Goal: Information Seeking & Learning: Compare options

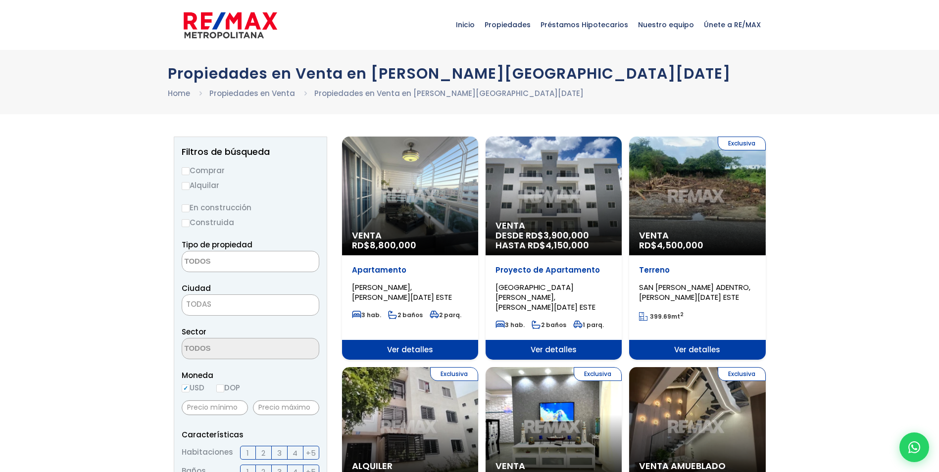
select select
click at [185, 169] on input "Comprar" at bounding box center [186, 171] width 8 height 8
radio input "true"
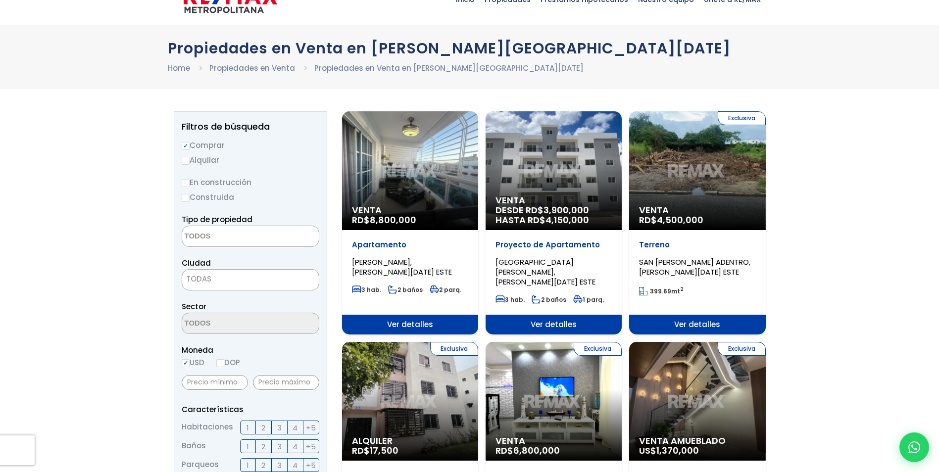
scroll to position [49, 0]
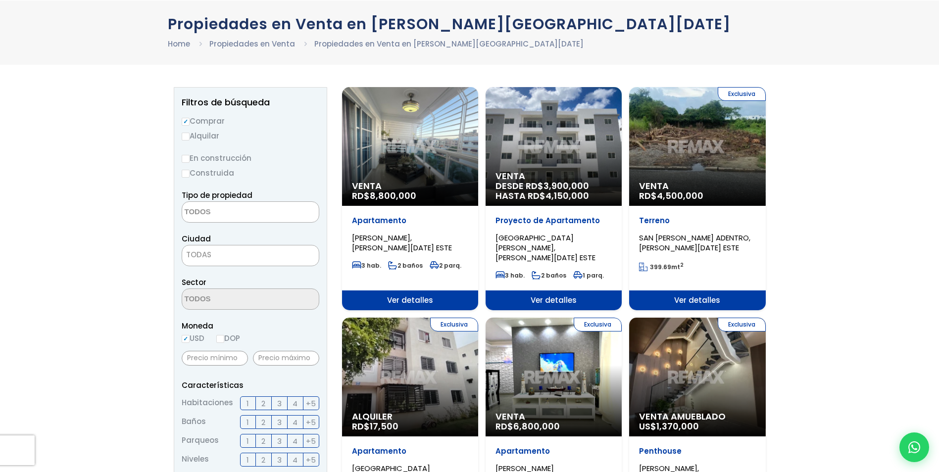
click at [233, 211] on textarea "Search" at bounding box center [230, 212] width 96 height 21
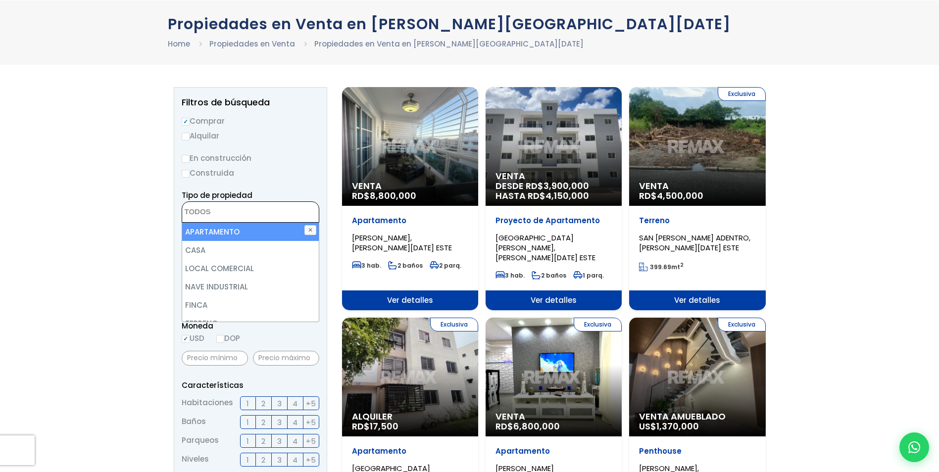
click at [216, 234] on li "APARTAMENTO" at bounding box center [250, 232] width 137 height 18
select select "apartment"
click at [222, 234] on li "APARTAMENTO" at bounding box center [250, 232] width 137 height 18
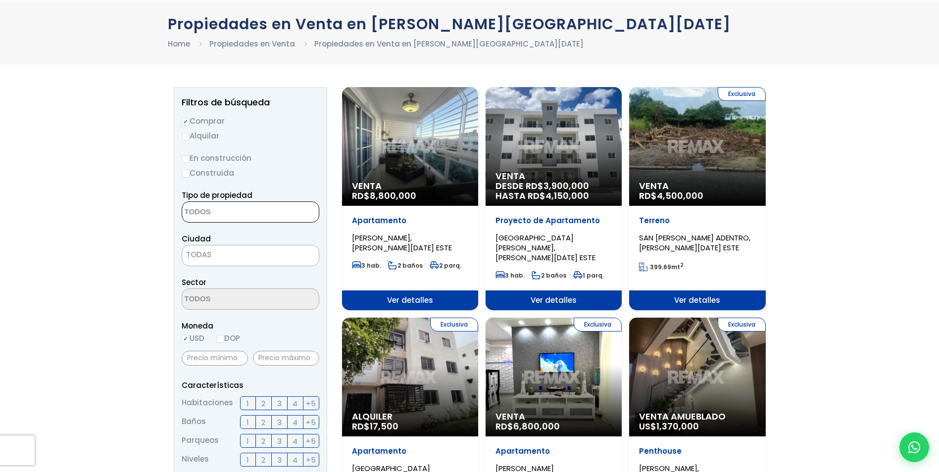
click at [243, 212] on textarea "Search" at bounding box center [230, 212] width 96 height 21
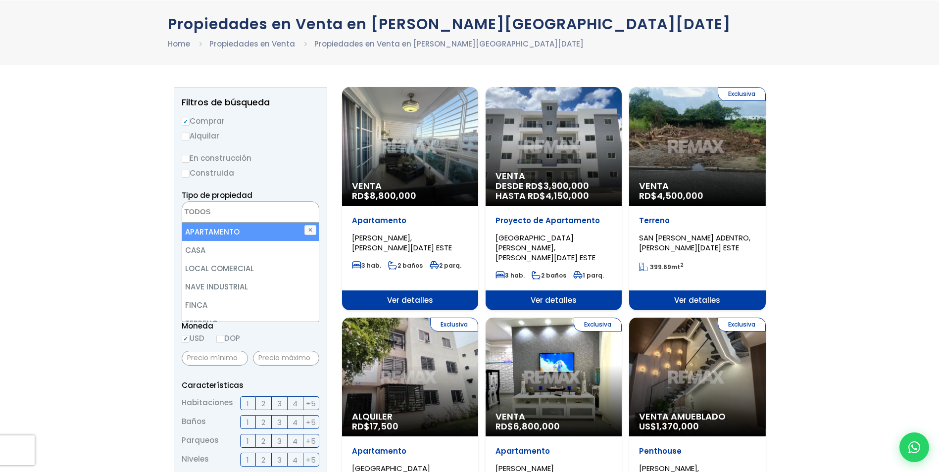
click at [236, 233] on li "APARTAMENTO" at bounding box center [250, 232] width 137 height 18
select select "apartment"
click at [311, 230] on button "✕" at bounding box center [310, 230] width 12 height 10
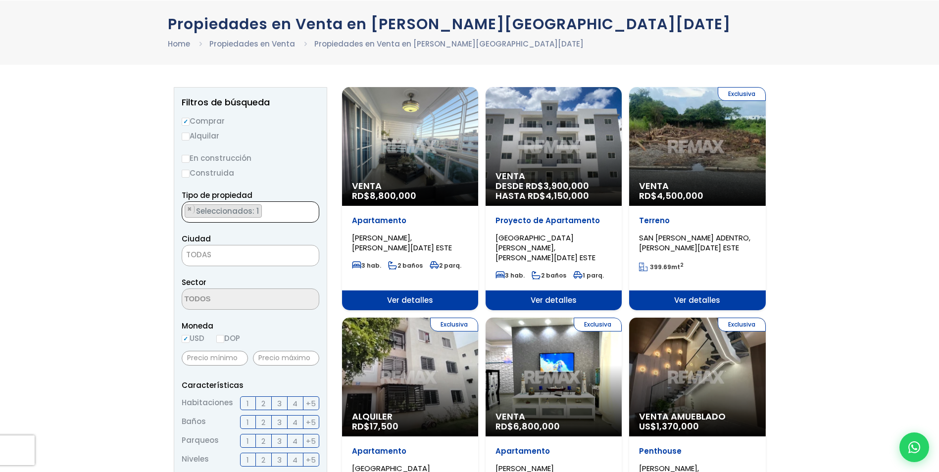
click at [234, 212] on span "Seleccionados: 1" at bounding box center [228, 211] width 66 height 10
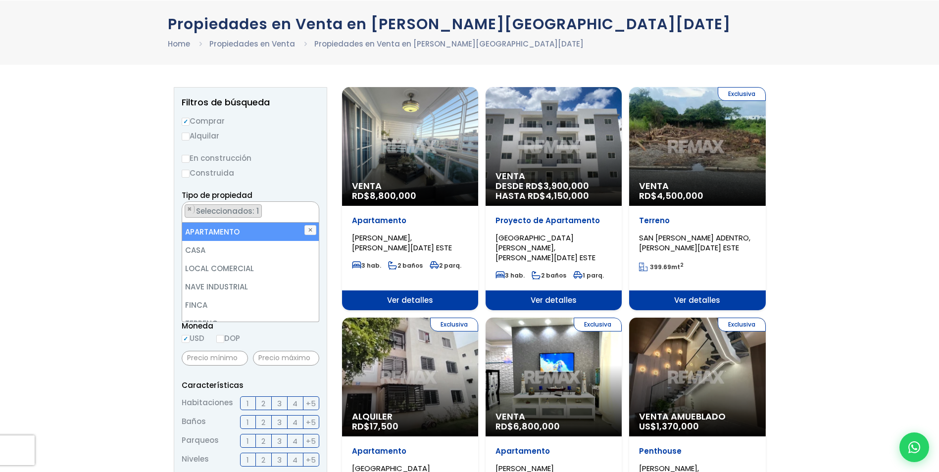
click at [220, 233] on li "APARTAMENTO" at bounding box center [250, 232] width 137 height 18
select select "apartment"
click at [217, 233] on li "APARTAMENTO" at bounding box center [250, 232] width 137 height 18
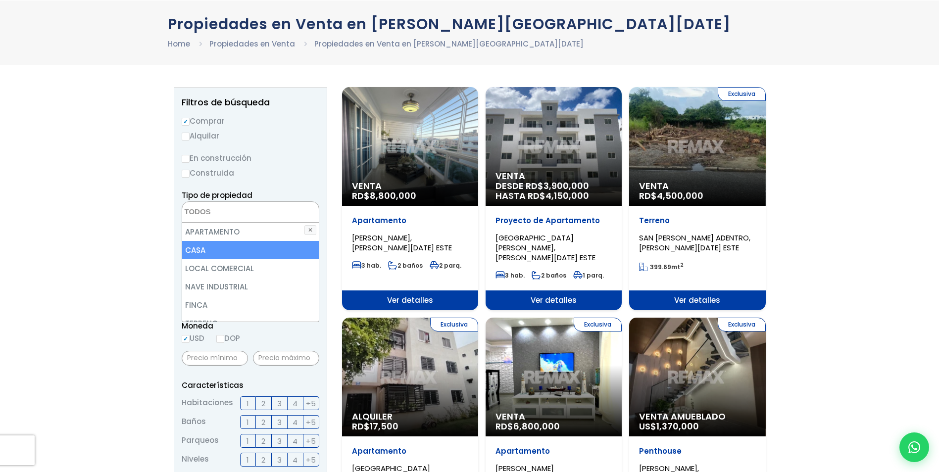
click at [205, 247] on li "CASA" at bounding box center [250, 250] width 137 height 18
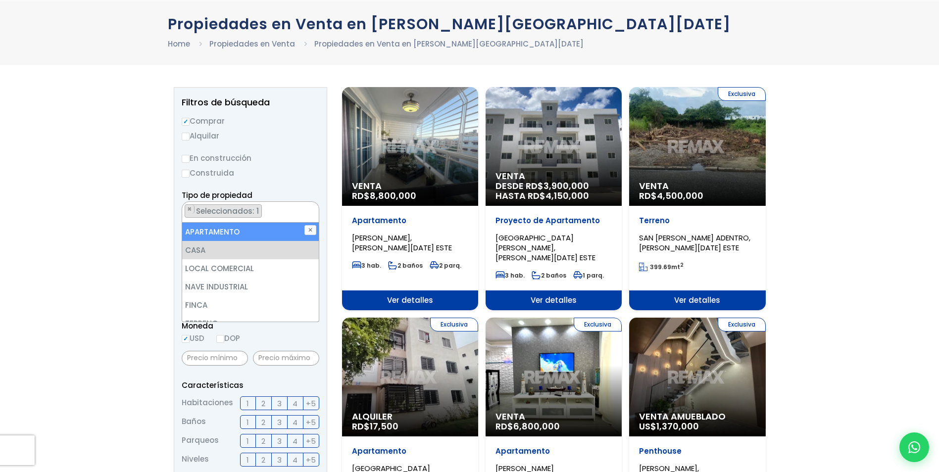
click at [210, 235] on li "APARTAMENTO" at bounding box center [250, 232] width 137 height 18
click at [222, 234] on li "APARTAMENTO" at bounding box center [250, 232] width 137 height 18
select select "house"
click at [310, 227] on button "✕" at bounding box center [310, 230] width 12 height 10
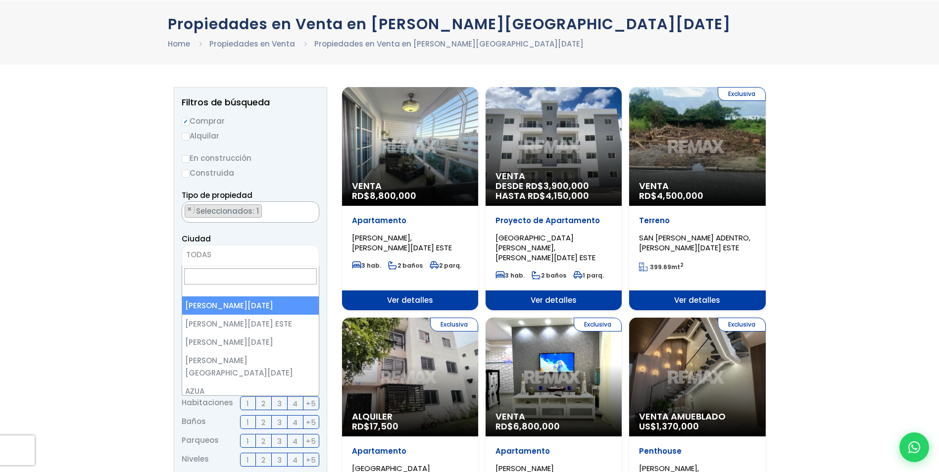
click at [236, 250] on span "TODAS" at bounding box center [250, 255] width 137 height 14
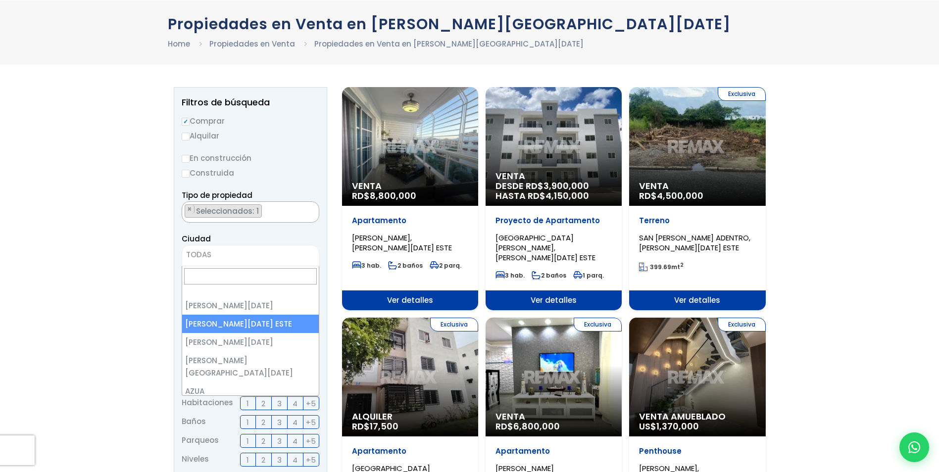
select select "148"
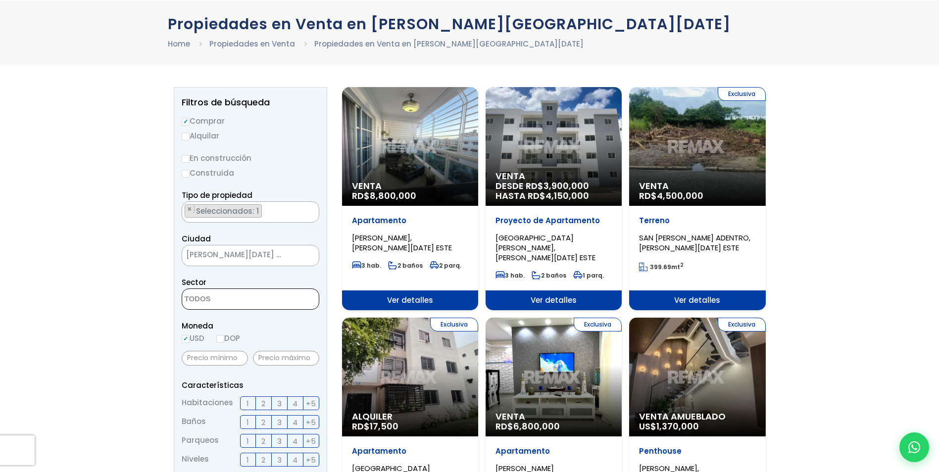
click at [264, 294] on textarea "Search" at bounding box center [230, 299] width 96 height 21
click at [287, 302] on span at bounding box center [251, 298] width 138 height 21
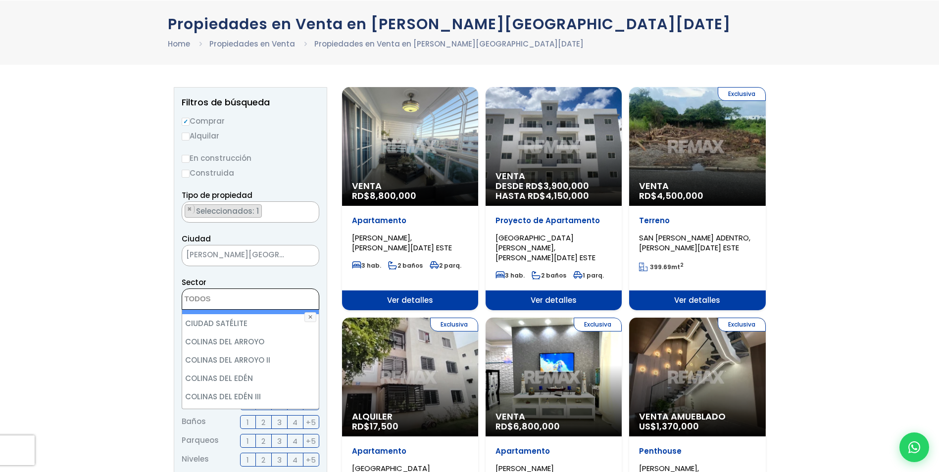
scroll to position [693, 0]
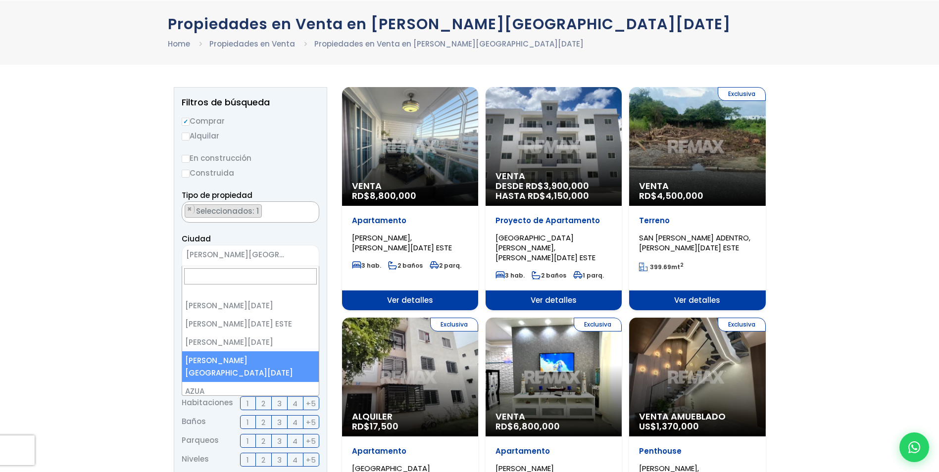
click at [280, 250] on span "SANTO DOMINGO NORTE" at bounding box center [238, 255] width 112 height 14
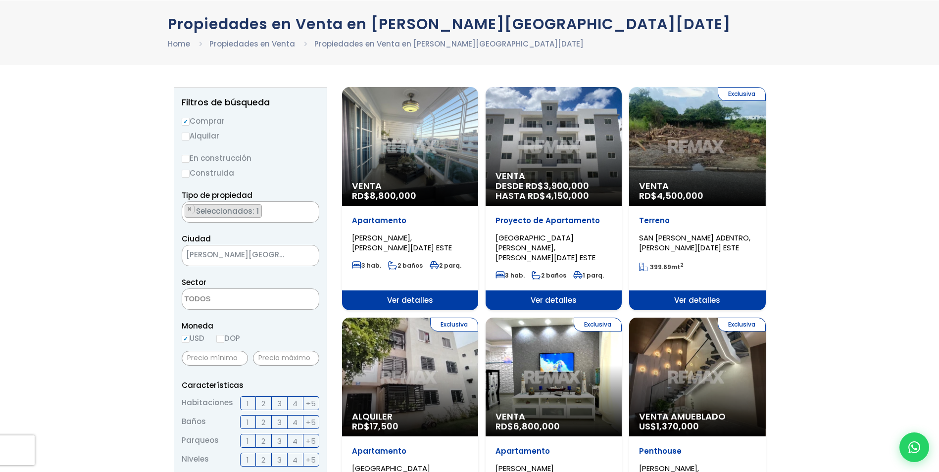
click at [281, 253] on span "SANTO DOMINGO NORTE" at bounding box center [238, 255] width 112 height 14
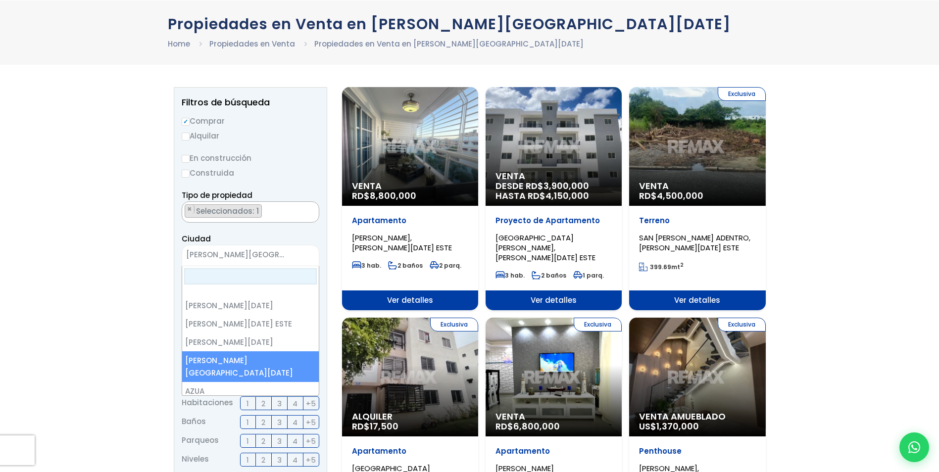
click at [281, 253] on span "SANTO DOMINGO NORTE" at bounding box center [238, 255] width 112 height 14
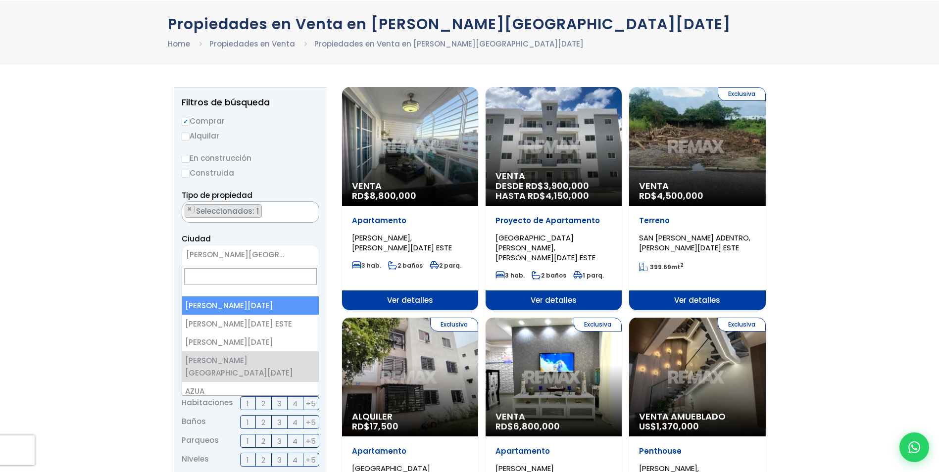
select select "1"
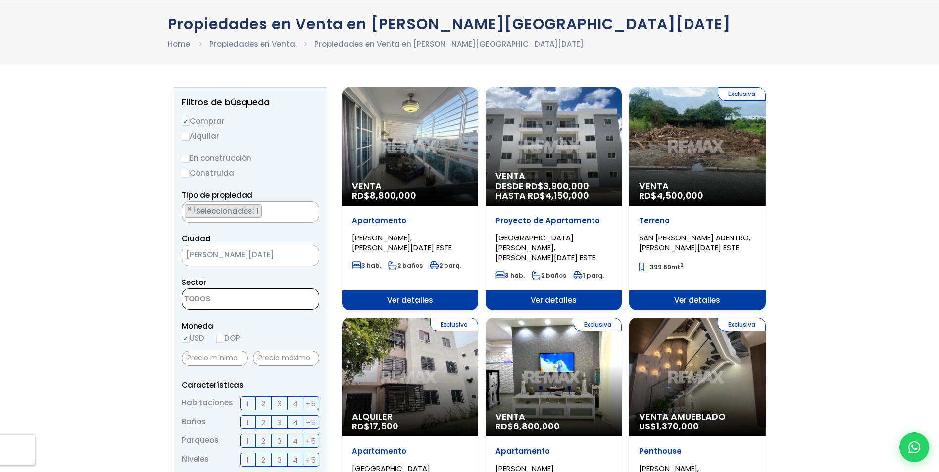
click at [257, 297] on textarea "Search" at bounding box center [230, 299] width 96 height 21
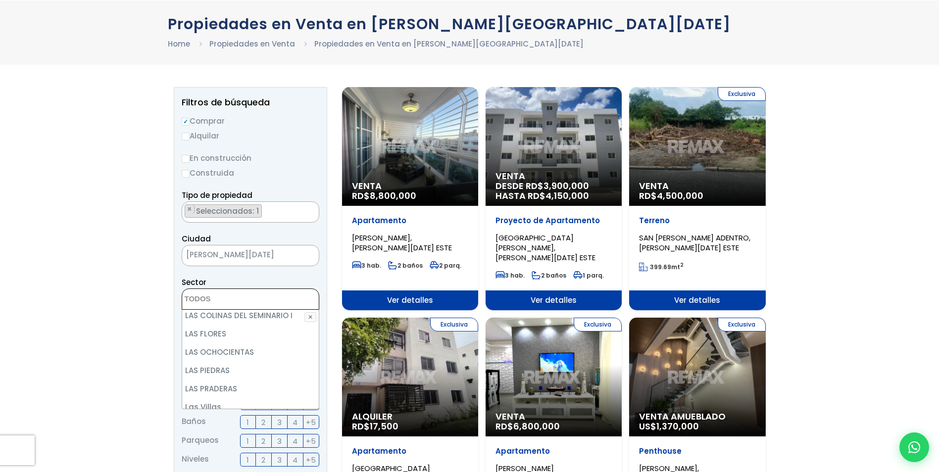
scroll to position [2524, 0]
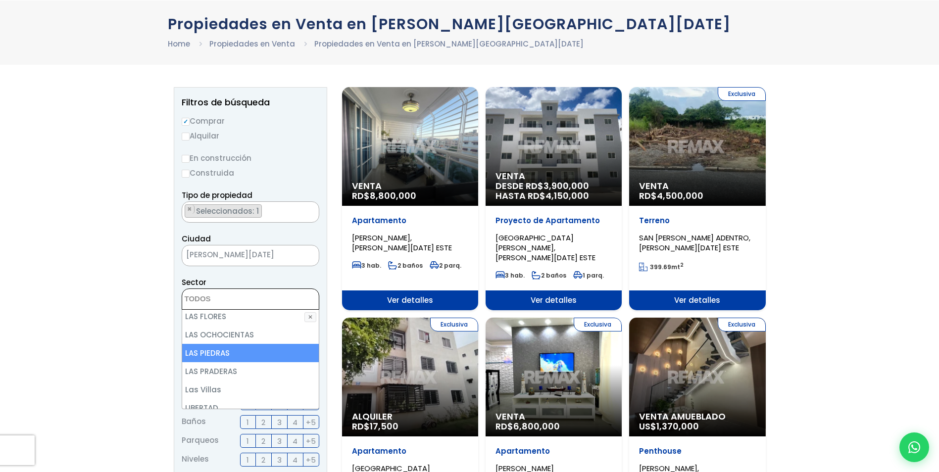
click at [259, 295] on textarea "Search" at bounding box center [230, 299] width 96 height 21
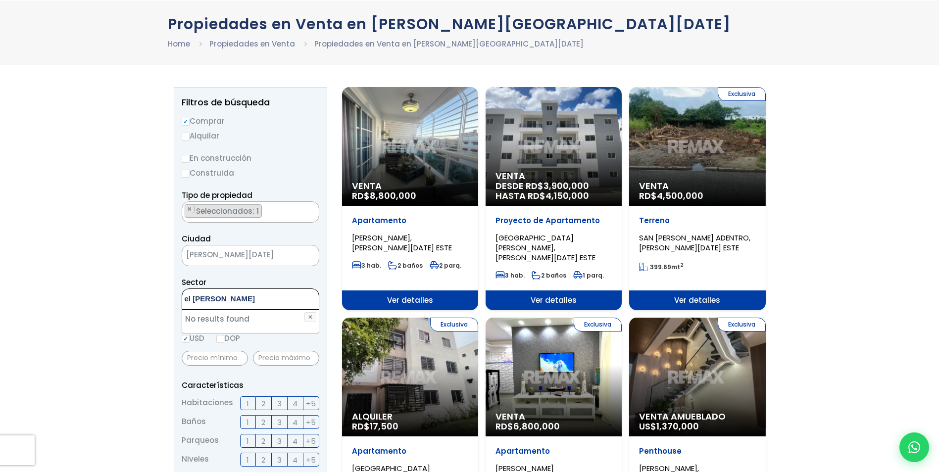
type textarea "el casique"
click at [224, 292] on textarea "Search" at bounding box center [230, 299] width 96 height 21
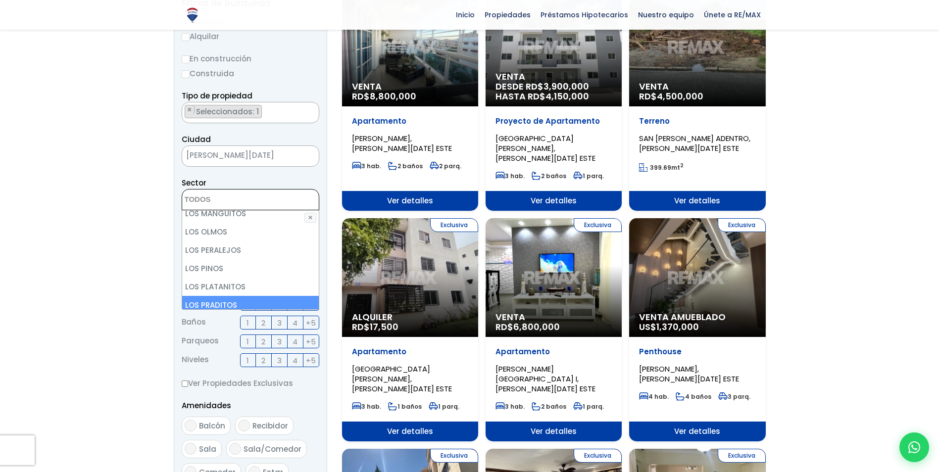
scroll to position [2942, 0]
click at [237, 296] on li "LOS PRADOS" at bounding box center [250, 305] width 137 height 18
select select "111"
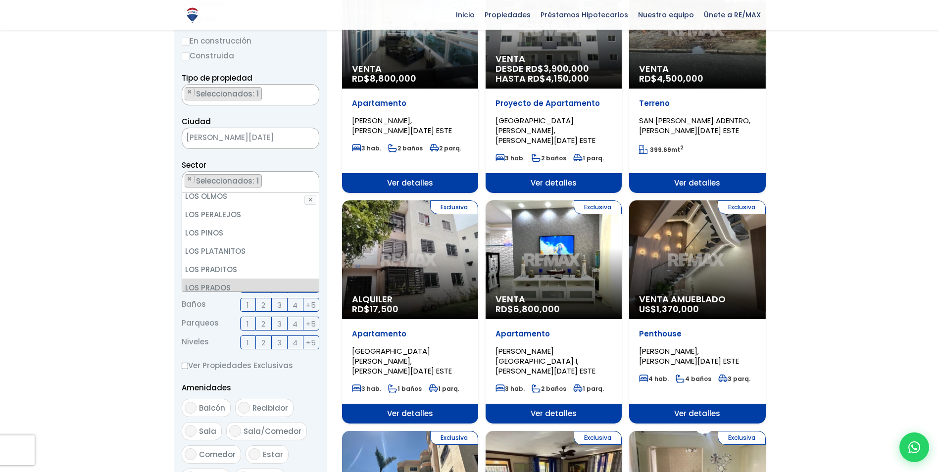
scroll to position [148, 0]
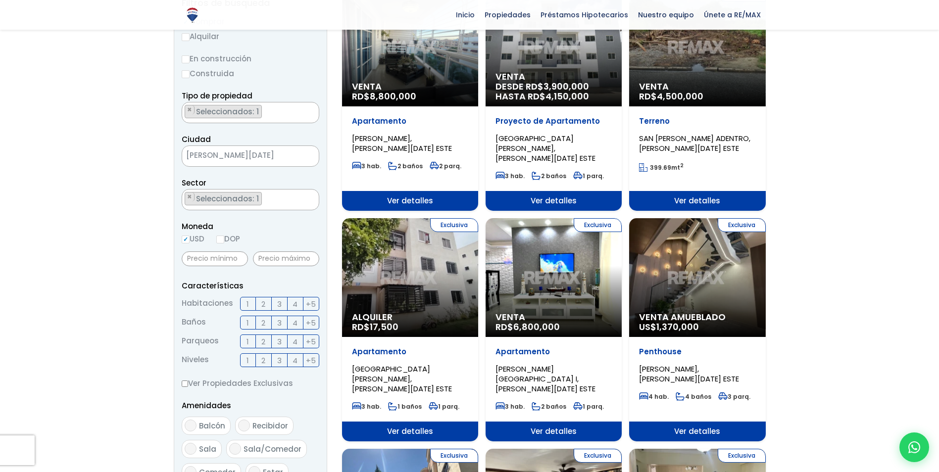
click at [267, 308] on label "2" at bounding box center [264, 304] width 16 height 14
click at [0, 0] on input "2" at bounding box center [0, 0] width 0 height 0
click at [265, 322] on span "2" at bounding box center [263, 323] width 4 height 12
click at [0, 0] on input "2" at bounding box center [0, 0] width 0 height 0
click at [265, 342] on span "2" at bounding box center [263, 341] width 4 height 12
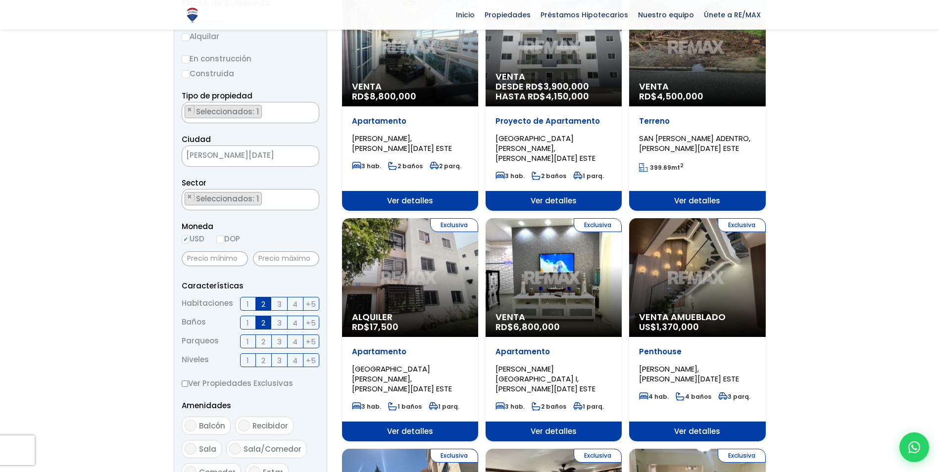
click at [0, 0] on input "2" at bounding box center [0, 0] width 0 height 0
click at [282, 359] on label "3" at bounding box center [280, 360] width 16 height 14
click at [0, 0] on input "3" at bounding box center [0, 0] width 0 height 0
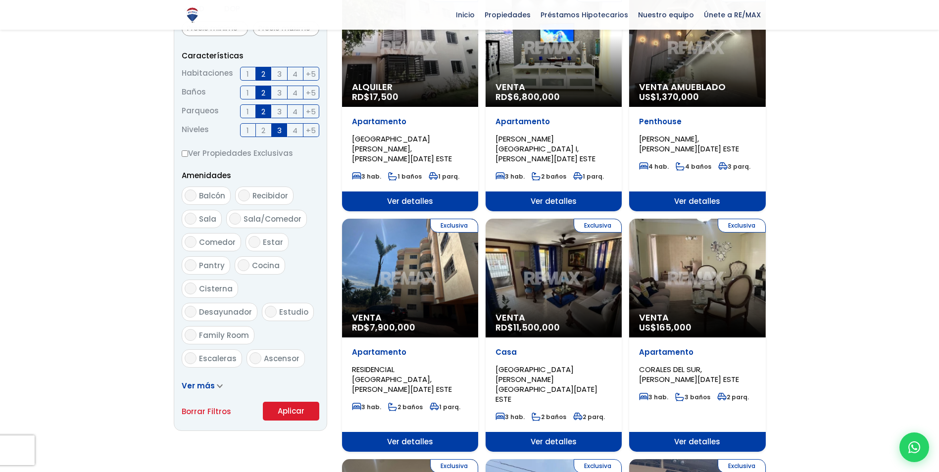
scroll to position [396, 0]
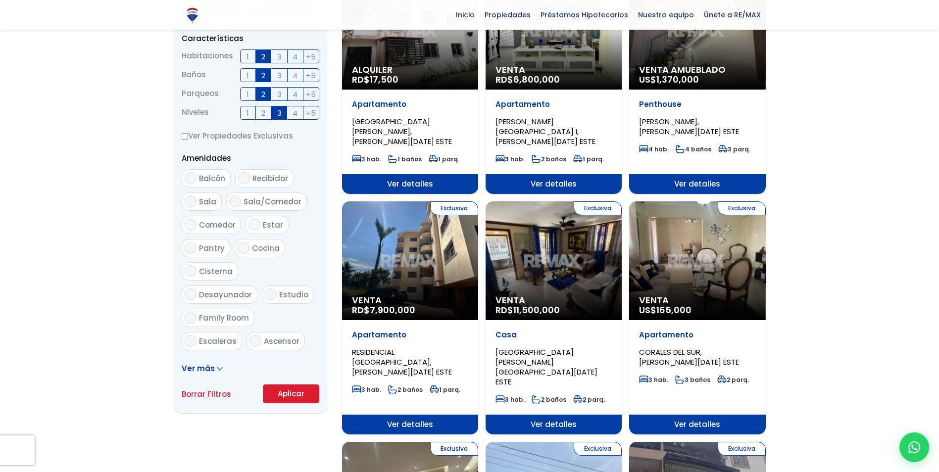
click at [265, 295] on input "Estudio" at bounding box center [271, 294] width 12 height 12
checkbox input "true"
click at [254, 335] on input "Ascensor" at bounding box center [255, 341] width 12 height 12
checkbox input "true"
click at [191, 178] on input "Balcón" at bounding box center [191, 178] width 12 height 12
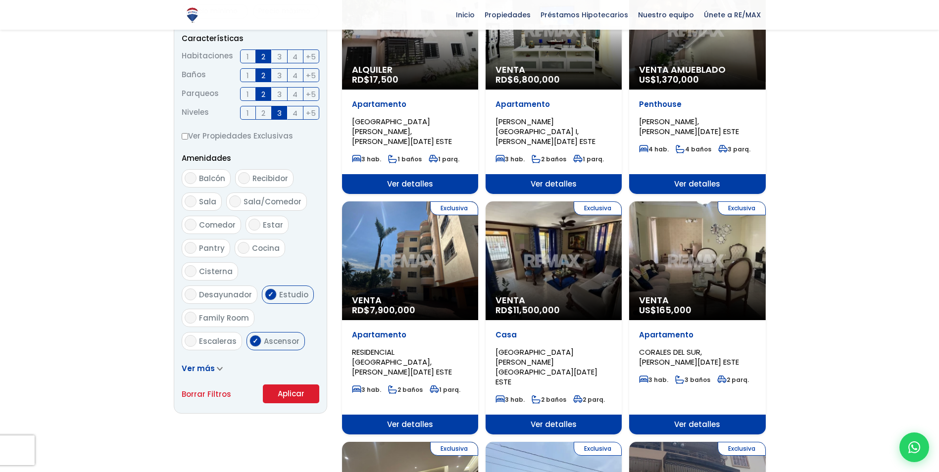
checkbox input "true"
click at [299, 393] on button "Aplicar" at bounding box center [291, 393] width 56 height 19
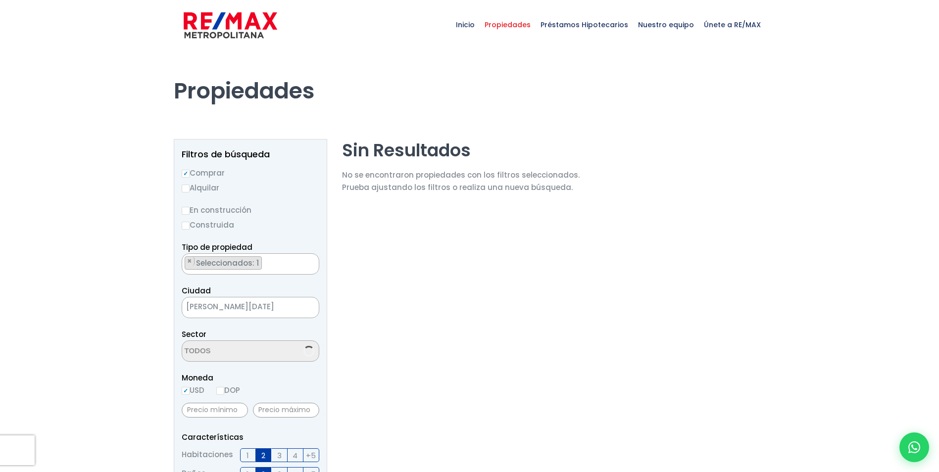
scroll to position [1844, 0]
select select "111"
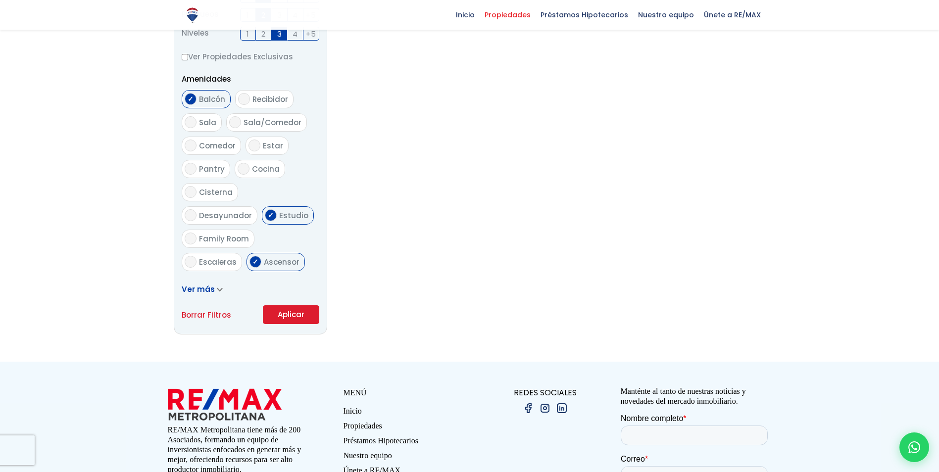
scroll to position [495, 0]
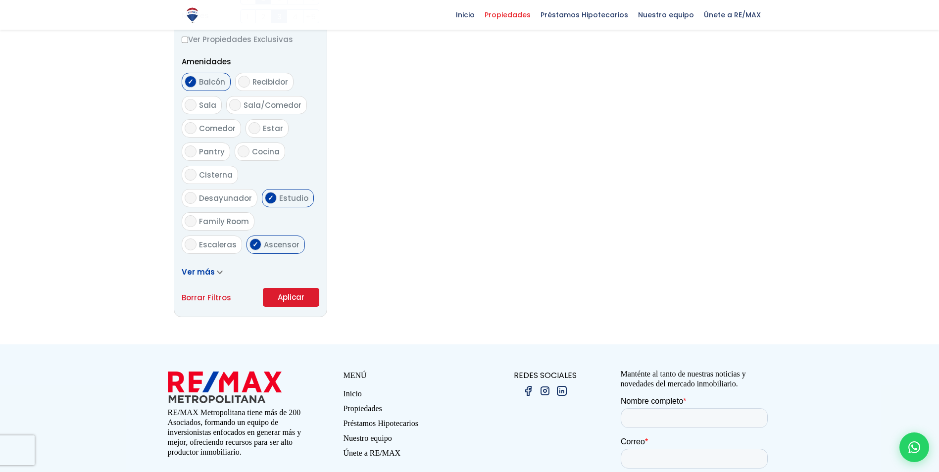
click at [213, 299] on link "Borrar Filtros" at bounding box center [206, 297] width 49 height 12
radio input "false"
select select
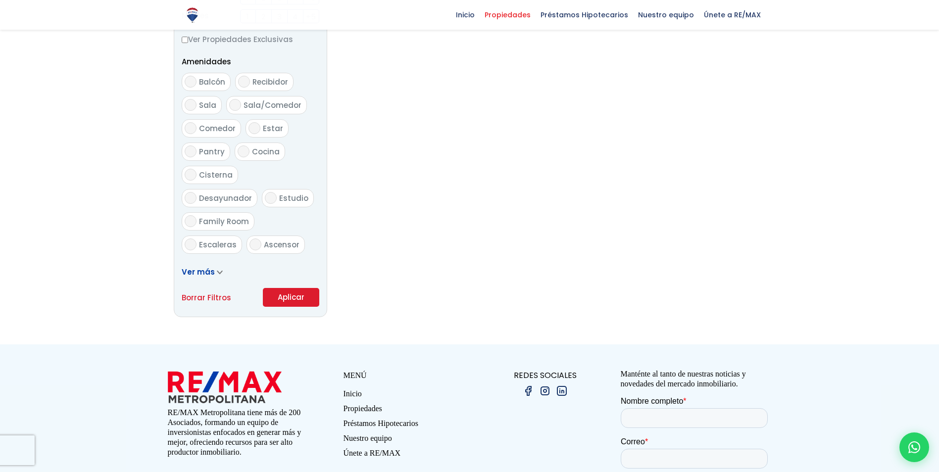
checkbox input "false"
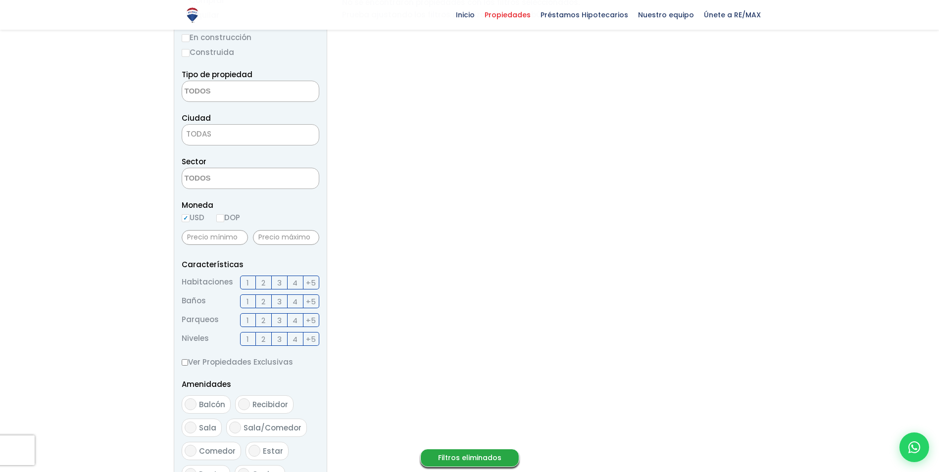
scroll to position [49, 0]
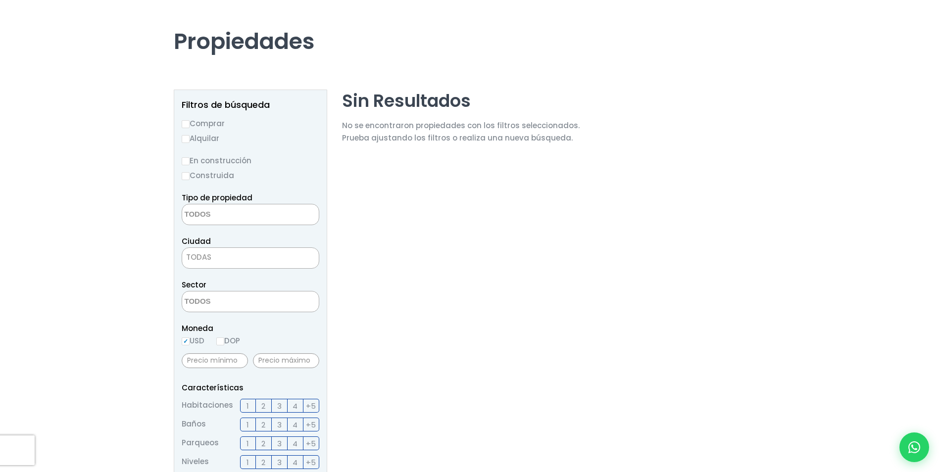
click at [187, 125] on input "Comprar" at bounding box center [186, 124] width 8 height 8
radio input "true"
click at [190, 177] on label "Construida" at bounding box center [251, 175] width 138 height 12
click at [0, 0] on input "Construida" at bounding box center [0, 0] width 0 height 0
click at [187, 176] on input "Construida" at bounding box center [186, 176] width 8 height 8
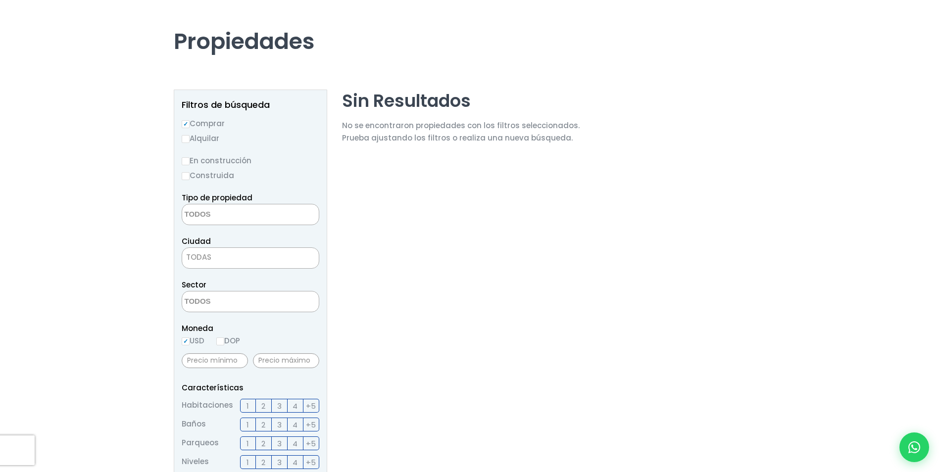
radio input "true"
click at [216, 216] on textarea "Search" at bounding box center [230, 214] width 96 height 21
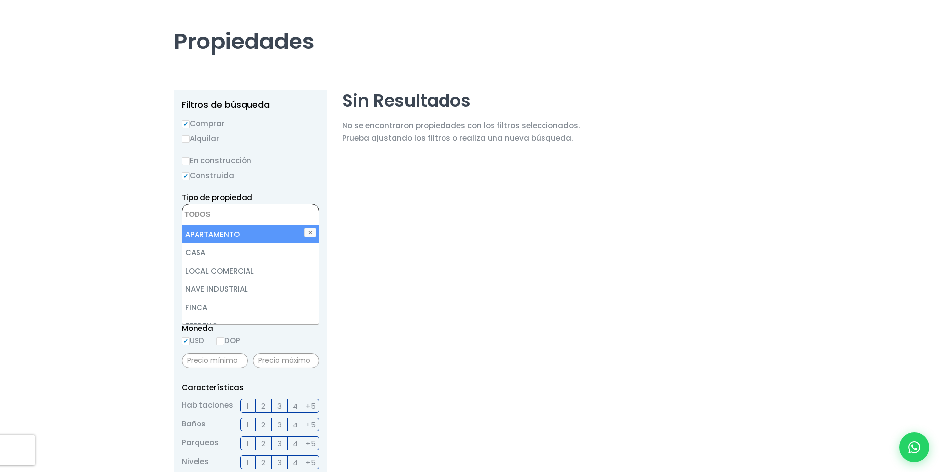
click at [216, 237] on li "APARTAMENTO" at bounding box center [250, 234] width 137 height 18
select select "apartment"
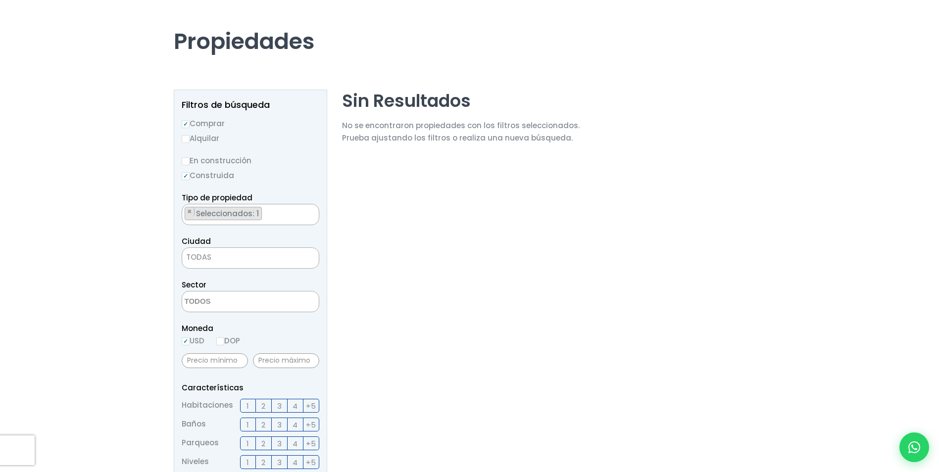
click at [126, 301] on div at bounding box center [469, 395] width 939 height 790
click at [213, 258] on span "TODAS" at bounding box center [250, 257] width 137 height 14
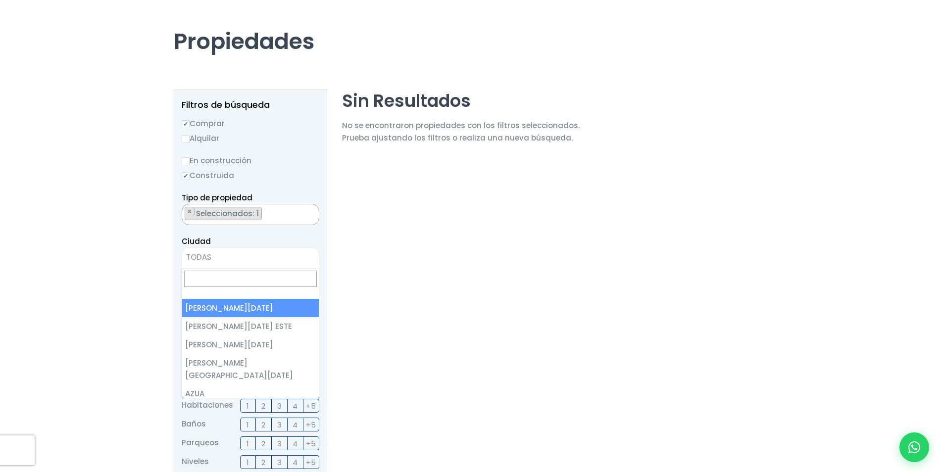
select select "1"
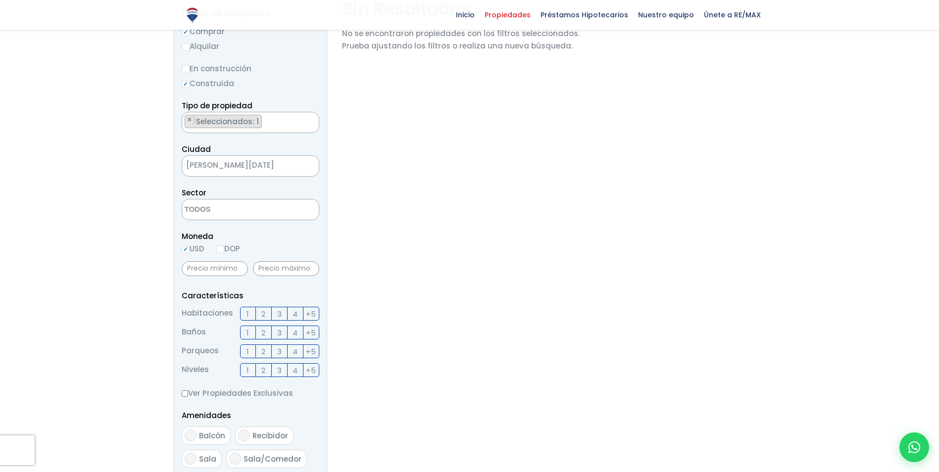
scroll to position [148, 0]
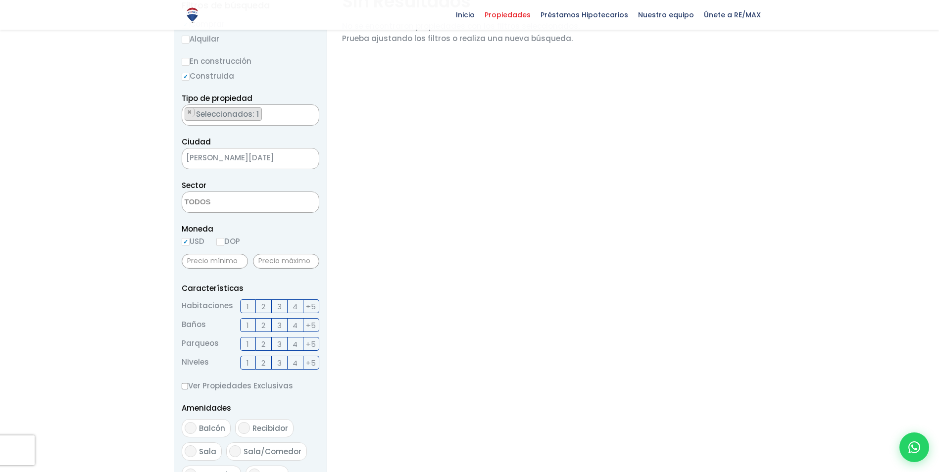
click at [224, 241] on input "DOP" at bounding box center [220, 242] width 8 height 8
radio input "true"
click at [224, 259] on input "text" at bounding box center [215, 261] width 66 height 15
type input "9,500,000"
click at [274, 261] on input "text" at bounding box center [286, 261] width 66 height 15
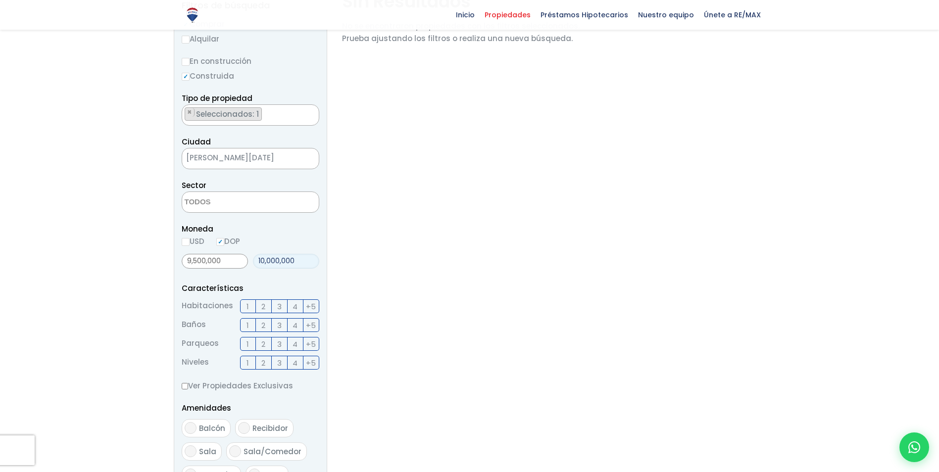
type input "10,000,000"
click at [262, 305] on span "2" at bounding box center [263, 306] width 4 height 12
click at [0, 0] on input "2" at bounding box center [0, 0] width 0 height 0
click at [261, 328] on span "2" at bounding box center [263, 325] width 4 height 12
click at [0, 0] on input "2" at bounding box center [0, 0] width 0 height 0
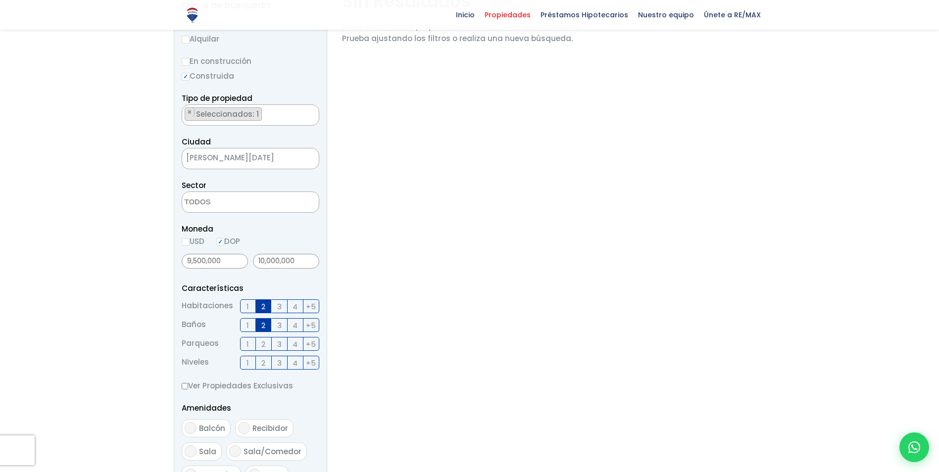
click at [265, 339] on span "2" at bounding box center [263, 344] width 4 height 12
click at [0, 0] on input "2" at bounding box center [0, 0] width 0 height 0
click at [282, 362] on label "3" at bounding box center [280, 363] width 16 height 14
click at [0, 0] on input "3" at bounding box center [0, 0] width 0 height 0
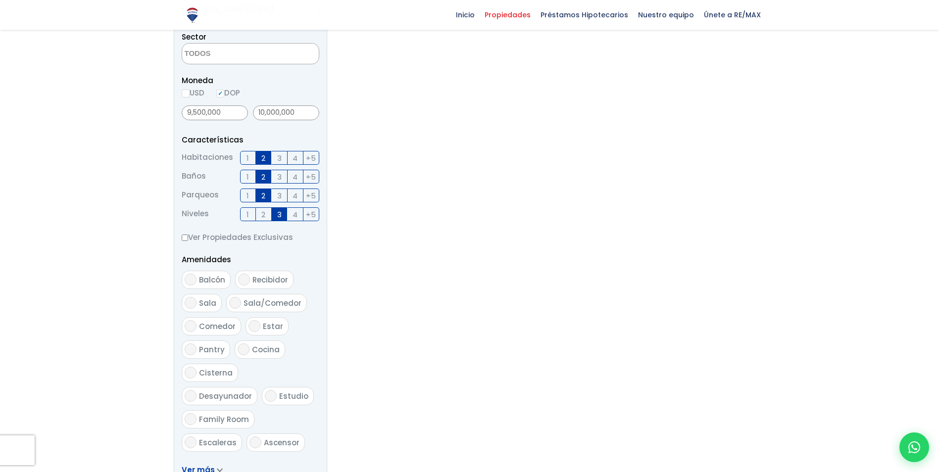
scroll to position [587, 0]
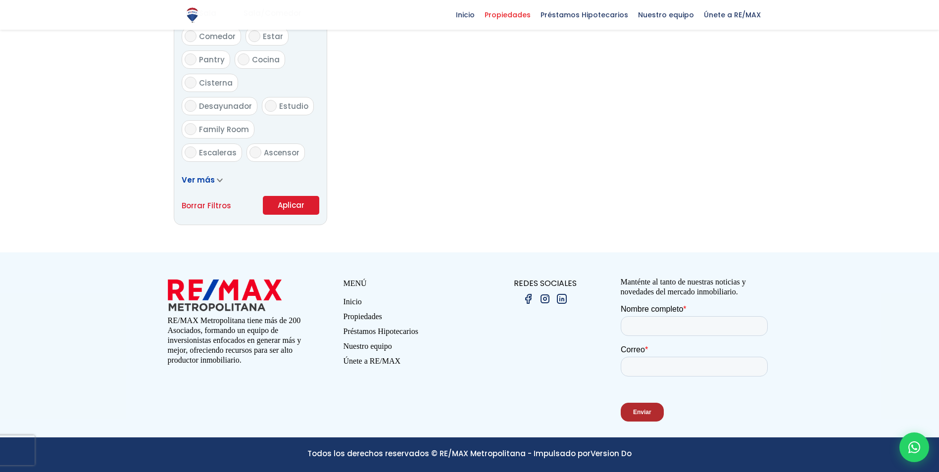
click at [299, 205] on button "Aplicar" at bounding box center [291, 205] width 56 height 19
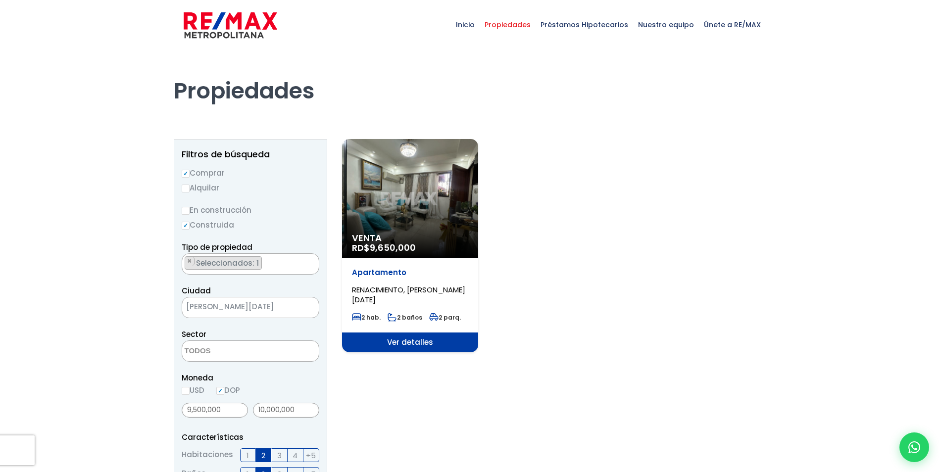
click at [428, 343] on span "Ver detalles" at bounding box center [410, 343] width 136 height 20
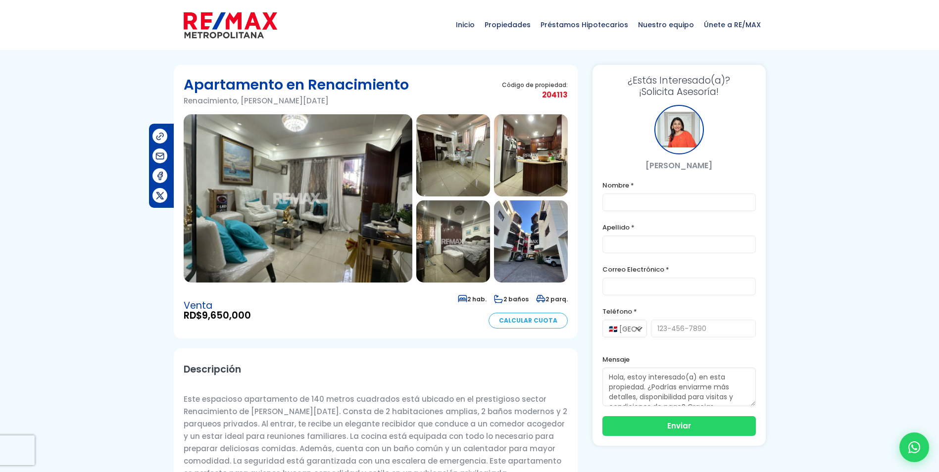
click at [328, 214] on img at bounding box center [298, 198] width 229 height 168
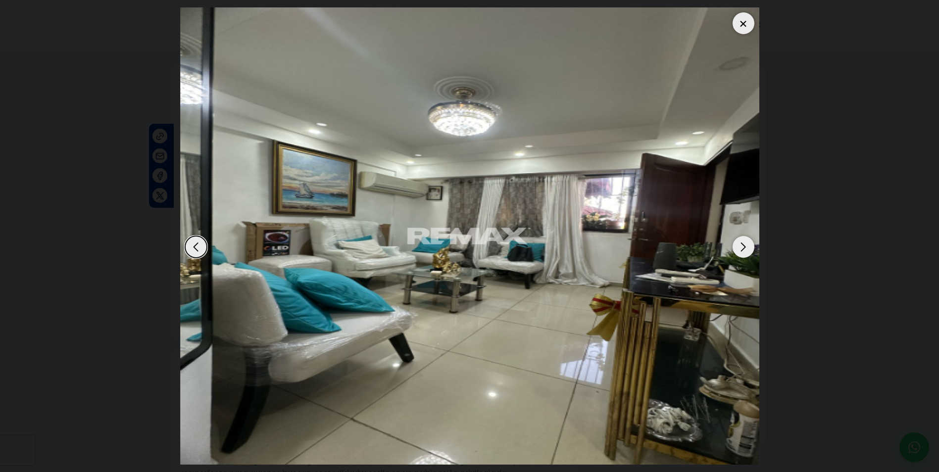
click at [749, 246] on div "Next slide" at bounding box center [743, 247] width 22 height 22
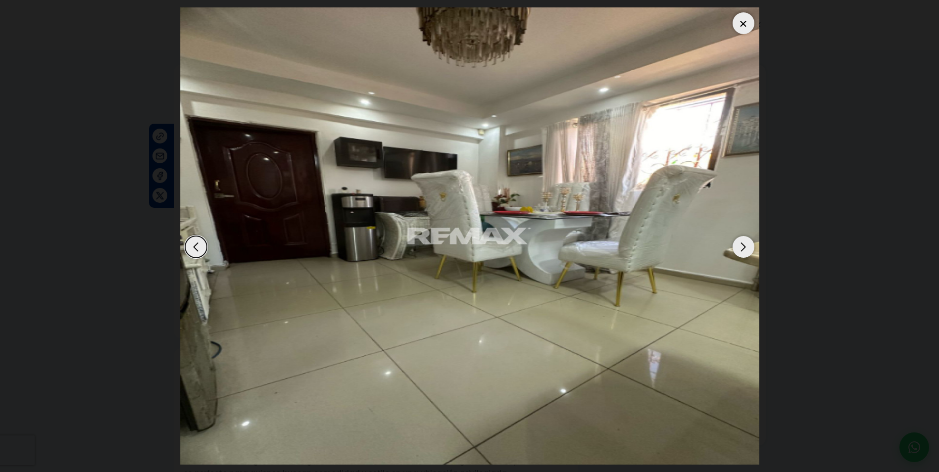
click at [749, 246] on div "Next slide" at bounding box center [743, 247] width 22 height 22
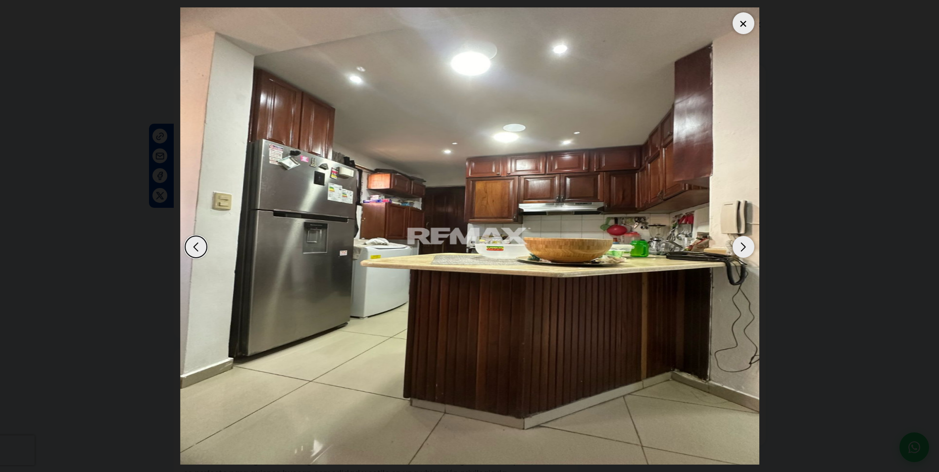
click at [749, 246] on div "Next slide" at bounding box center [743, 247] width 22 height 22
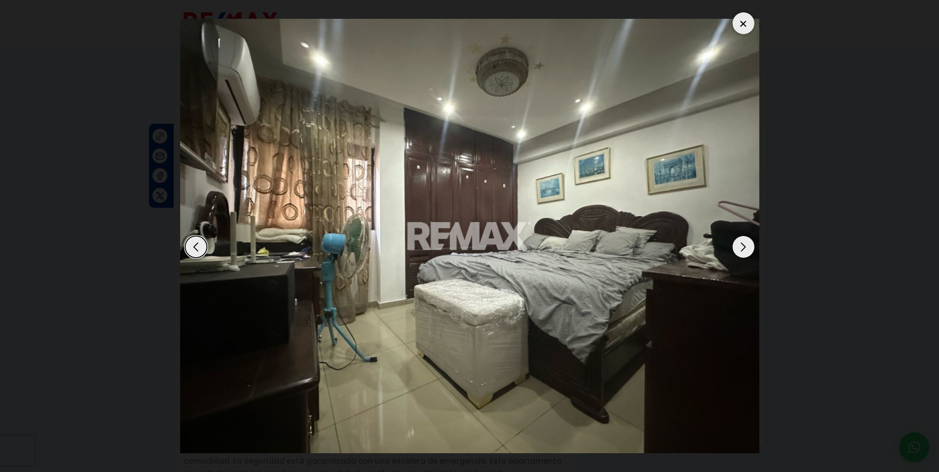
click at [749, 246] on div "Next slide" at bounding box center [743, 247] width 22 height 22
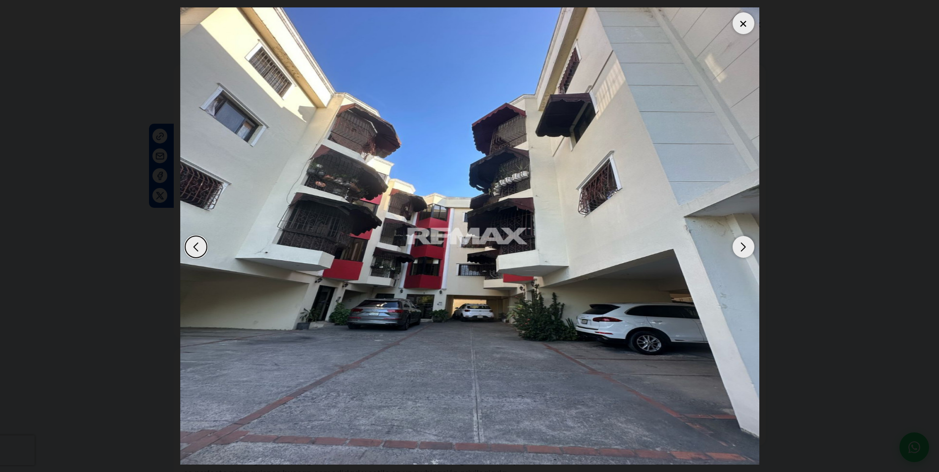
click at [749, 246] on div "Next slide" at bounding box center [743, 247] width 22 height 22
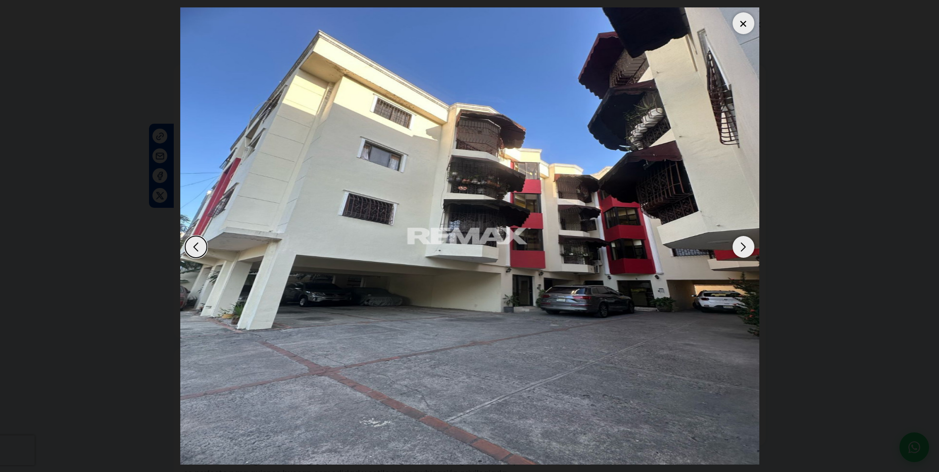
click at [749, 246] on div "Next slide" at bounding box center [743, 247] width 22 height 22
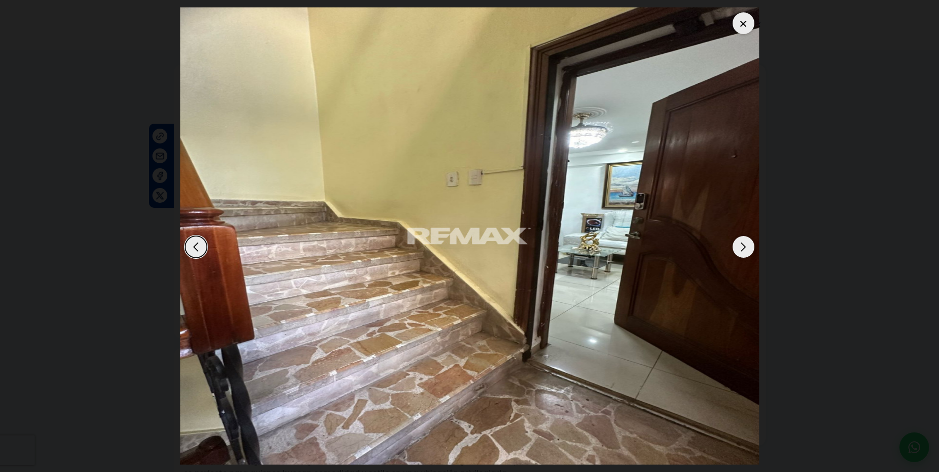
click at [749, 246] on div "Next slide" at bounding box center [743, 247] width 22 height 22
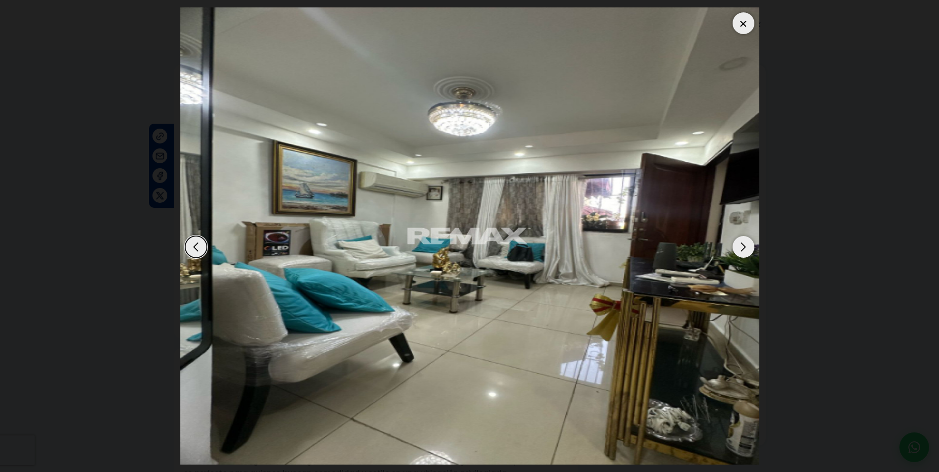
click at [749, 246] on div "Next slide" at bounding box center [743, 247] width 22 height 22
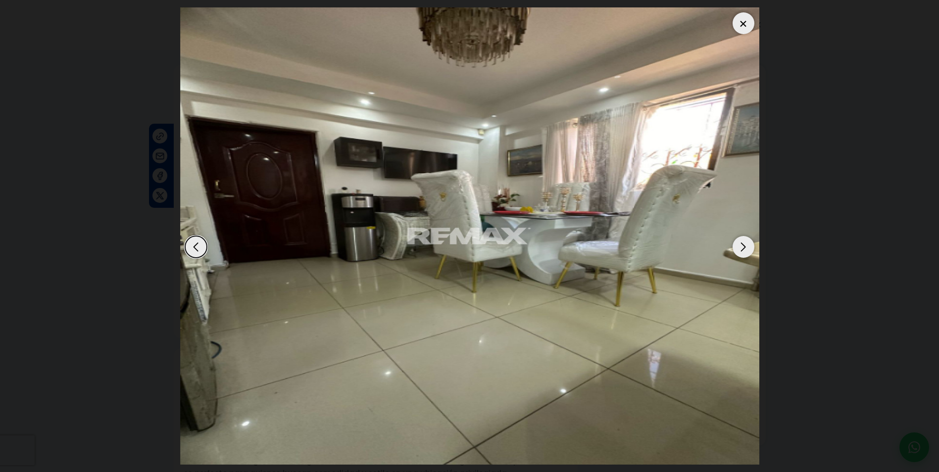
click at [738, 26] on div at bounding box center [743, 23] width 22 height 22
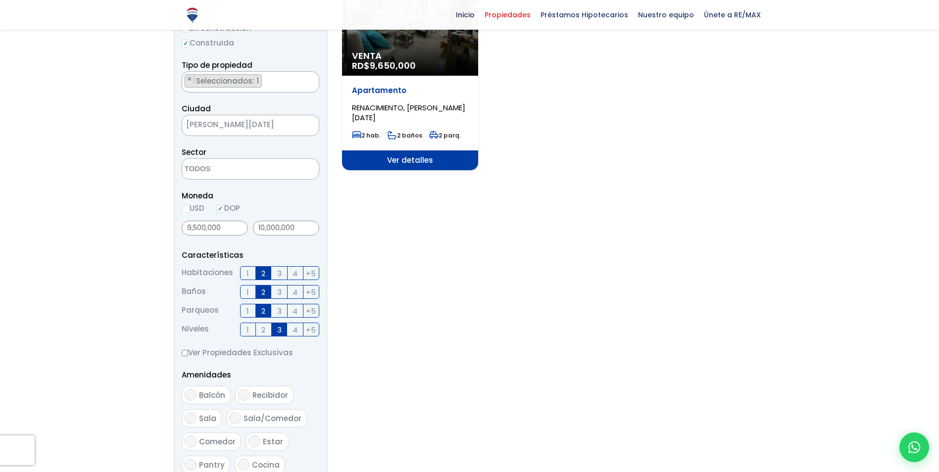
scroll to position [247, 0]
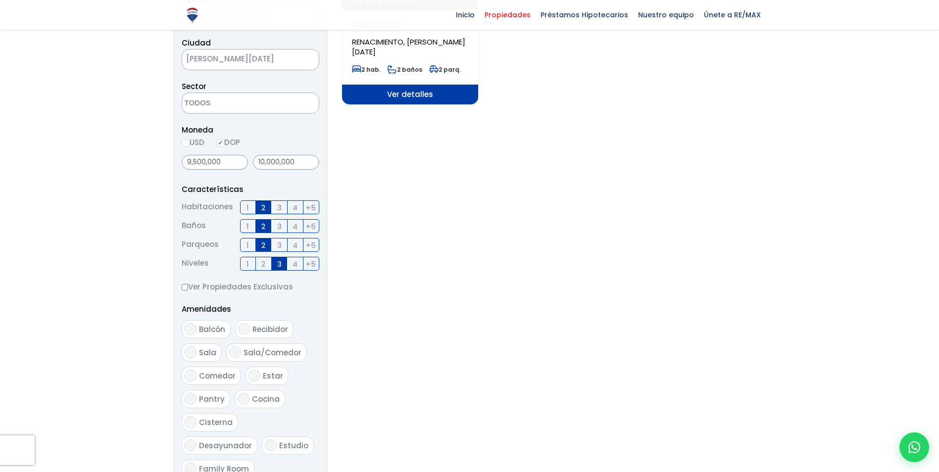
click at [262, 264] on span "2" at bounding box center [263, 264] width 4 height 12
click at [0, 0] on input "2" at bounding box center [0, 0] width 0 height 0
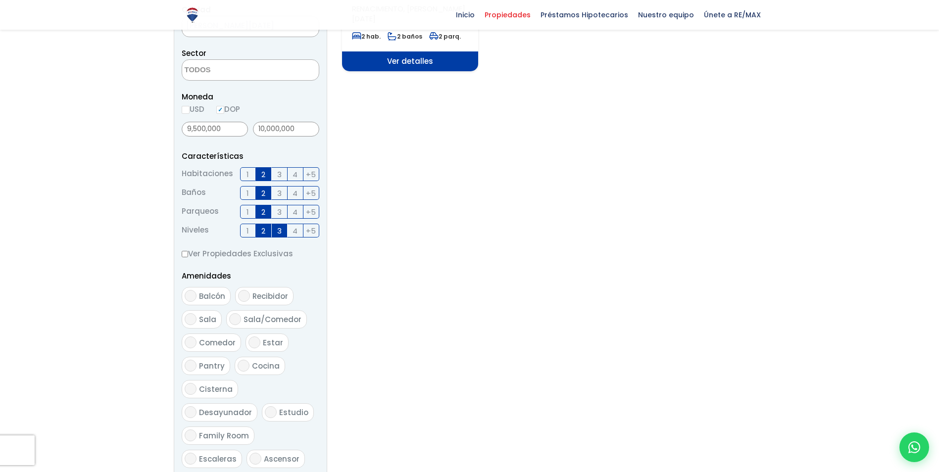
scroll to position [396, 0]
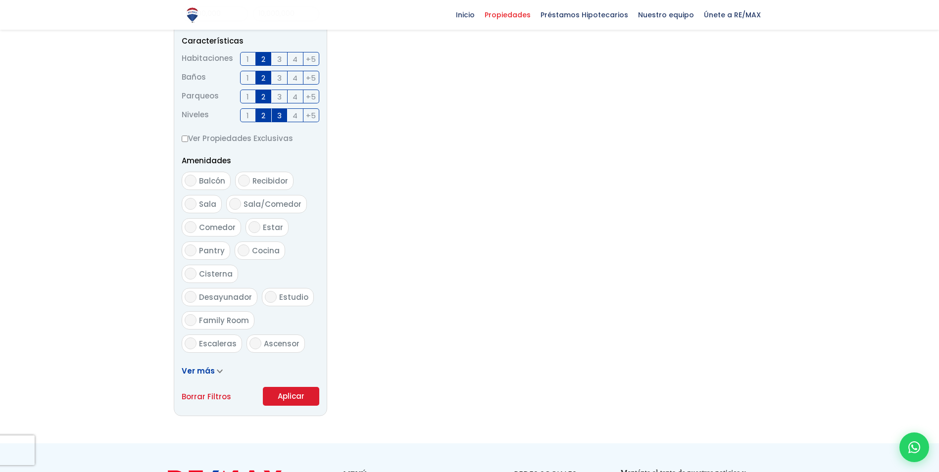
click at [186, 138] on input "Ver Propiedades Exclusivas" at bounding box center [185, 139] width 6 height 6
checkbox input "true"
click at [283, 393] on button "Aplicar" at bounding box center [291, 396] width 56 height 19
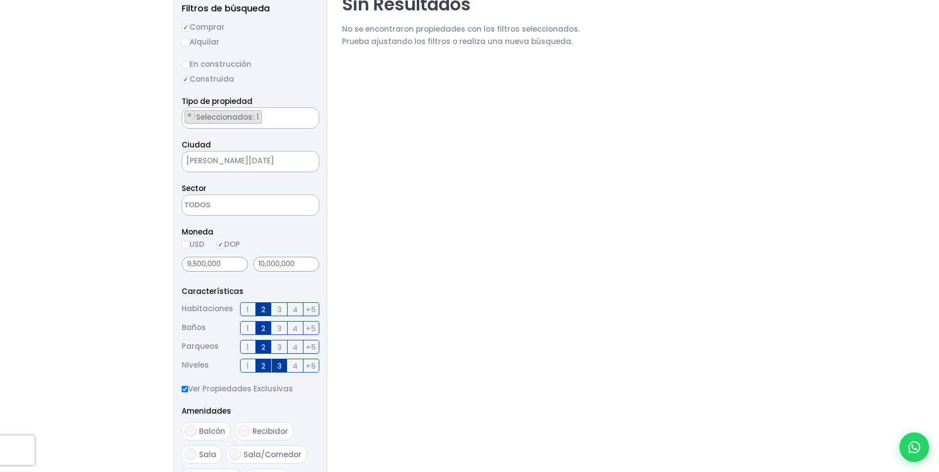
scroll to position [247, 0]
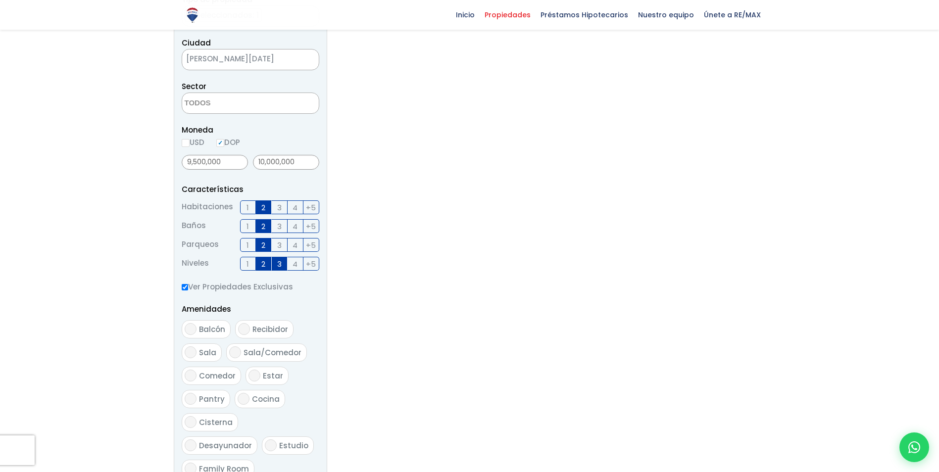
click at [280, 262] on span "3" at bounding box center [279, 264] width 4 height 12
click at [0, 0] on input "3" at bounding box center [0, 0] width 0 height 0
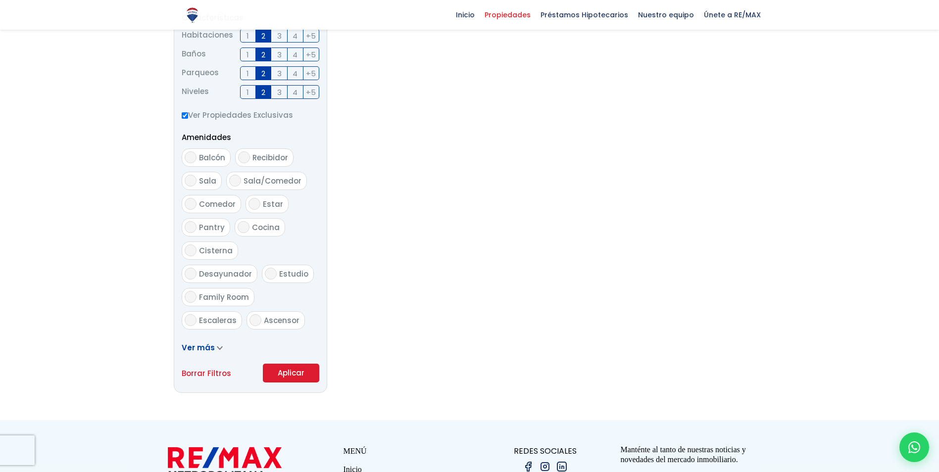
scroll to position [445, 0]
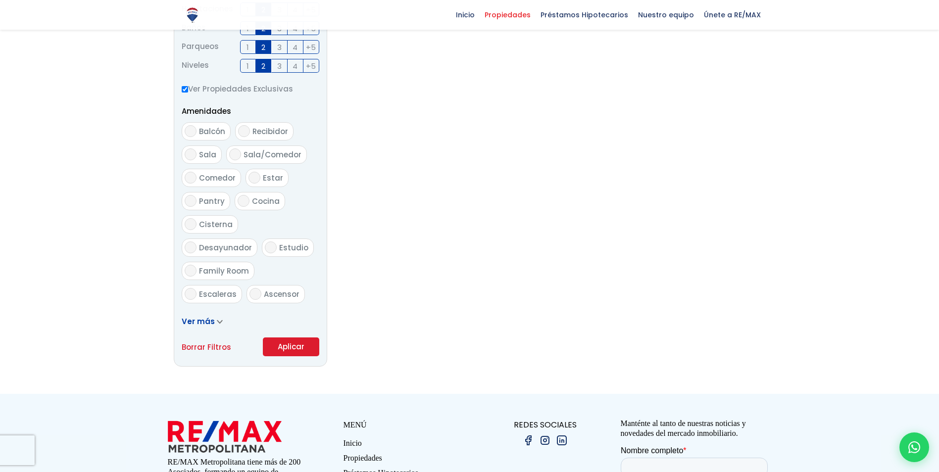
click at [184, 89] on input "Ver Propiedades Exclusivas" at bounding box center [185, 89] width 6 height 6
checkbox input "false"
click at [284, 346] on button "Aplicar" at bounding box center [291, 346] width 56 height 19
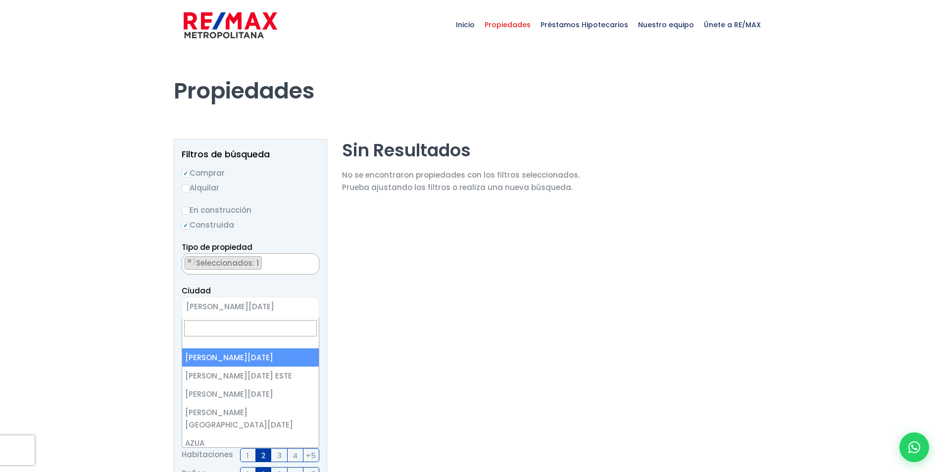
click at [291, 304] on span "[PERSON_NAME][DATE]" at bounding box center [238, 307] width 112 height 14
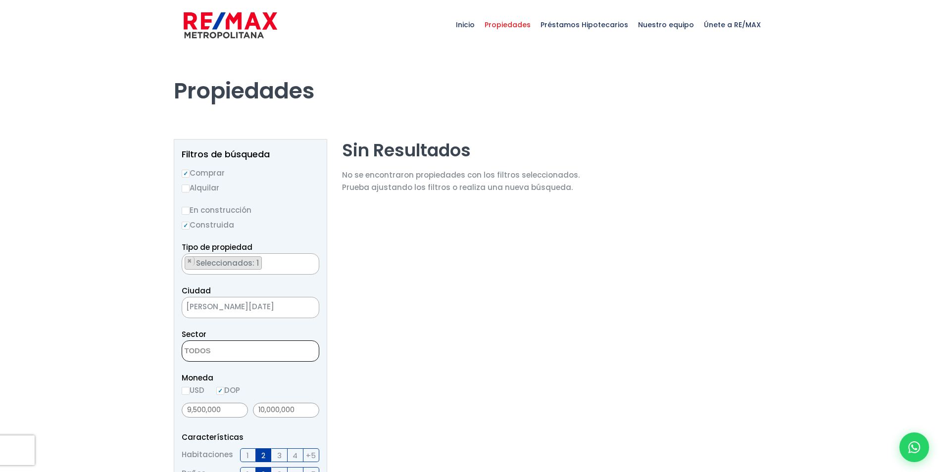
click at [242, 351] on textarea "Search" at bounding box center [230, 351] width 96 height 21
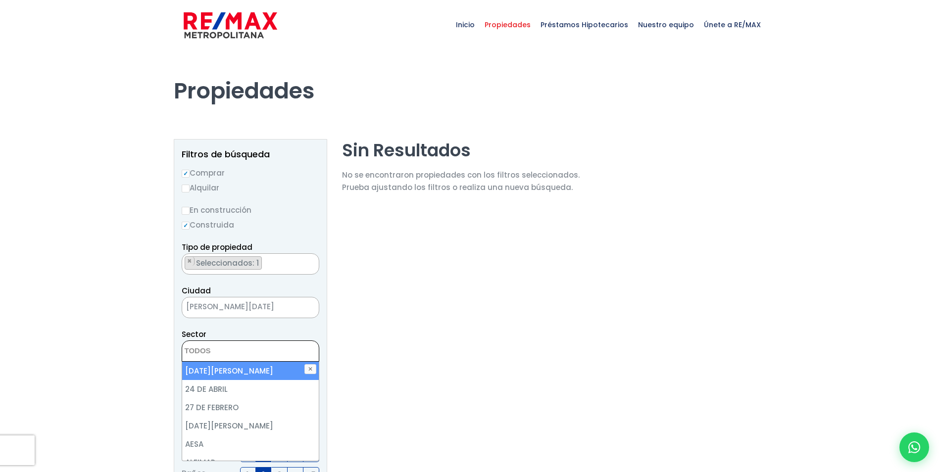
click at [153, 365] on div at bounding box center [469, 445] width 939 height 790
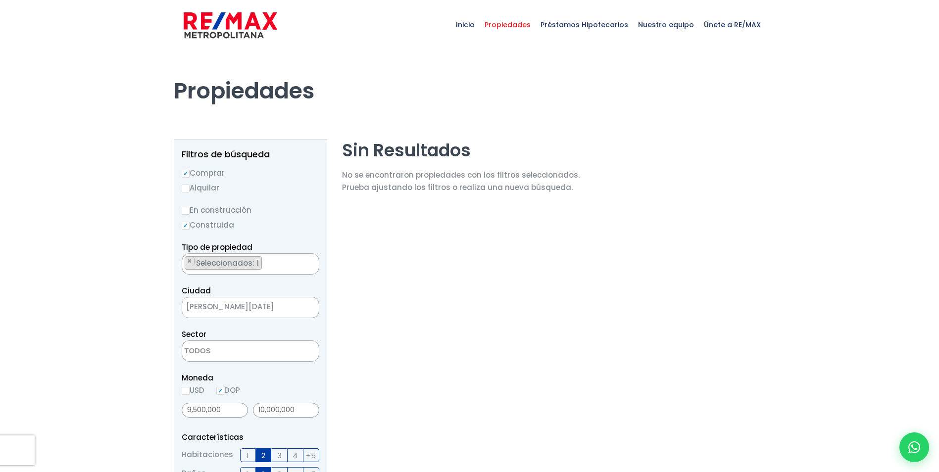
scroll to position [99, 0]
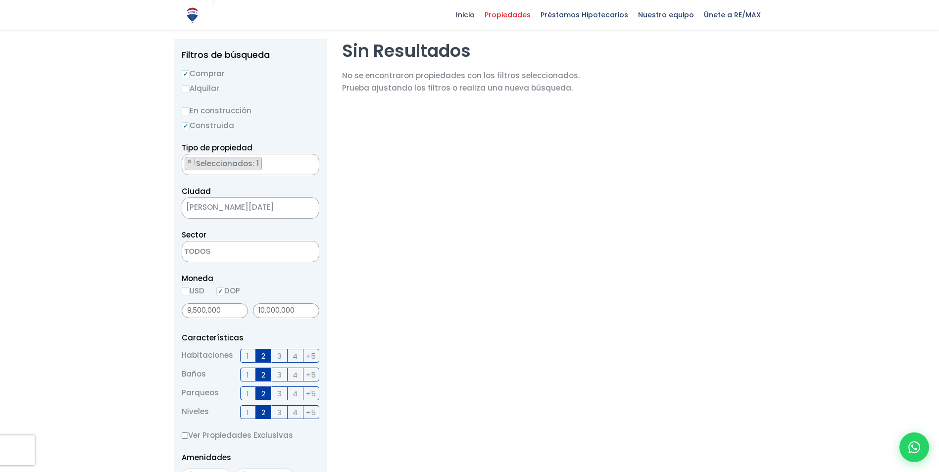
click at [280, 357] on span "3" at bounding box center [279, 356] width 4 height 12
click at [0, 0] on input "3" at bounding box center [0, 0] width 0 height 0
click at [266, 353] on label "2" at bounding box center [264, 356] width 16 height 14
click at [0, 0] on input "2" at bounding box center [0, 0] width 0 height 0
click at [313, 373] on span "+5" at bounding box center [311, 375] width 10 height 12
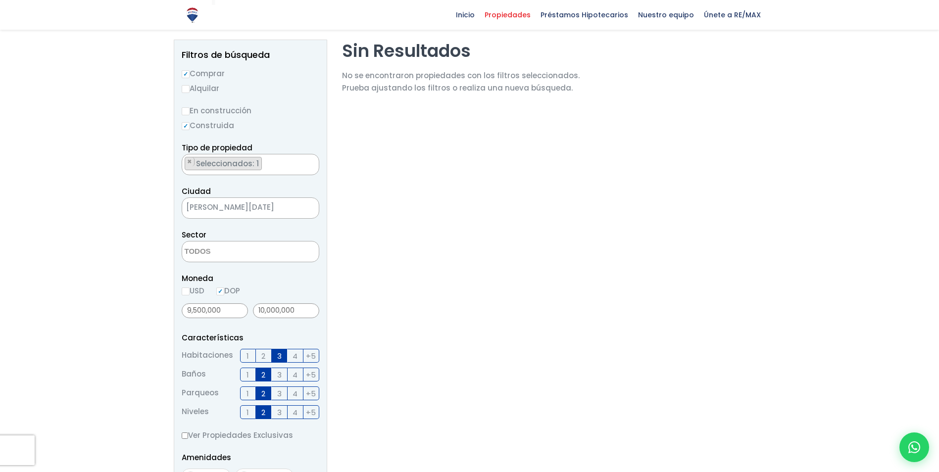
click at [0, 0] on input "+5" at bounding box center [0, 0] width 0 height 0
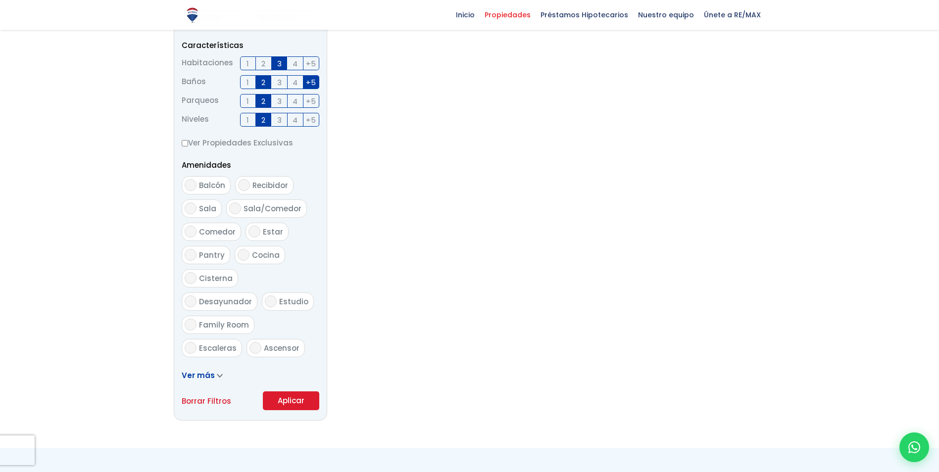
scroll to position [495, 0]
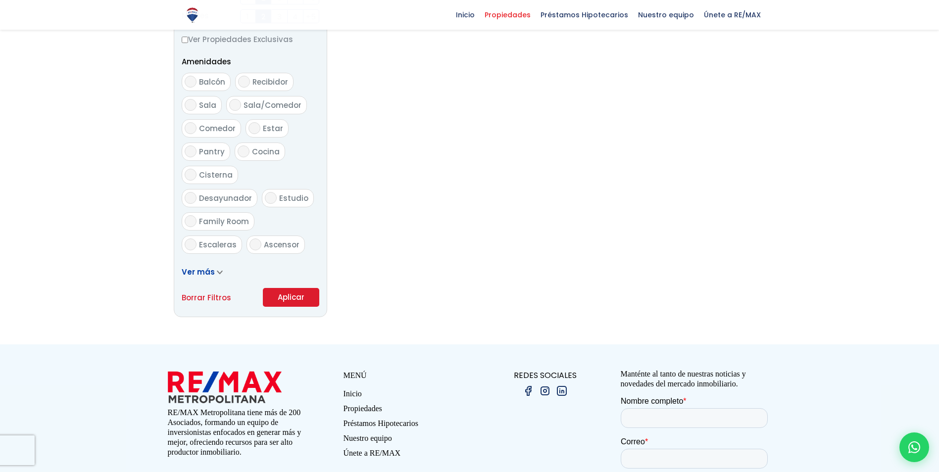
click at [290, 301] on button "Aplicar" at bounding box center [291, 297] width 56 height 19
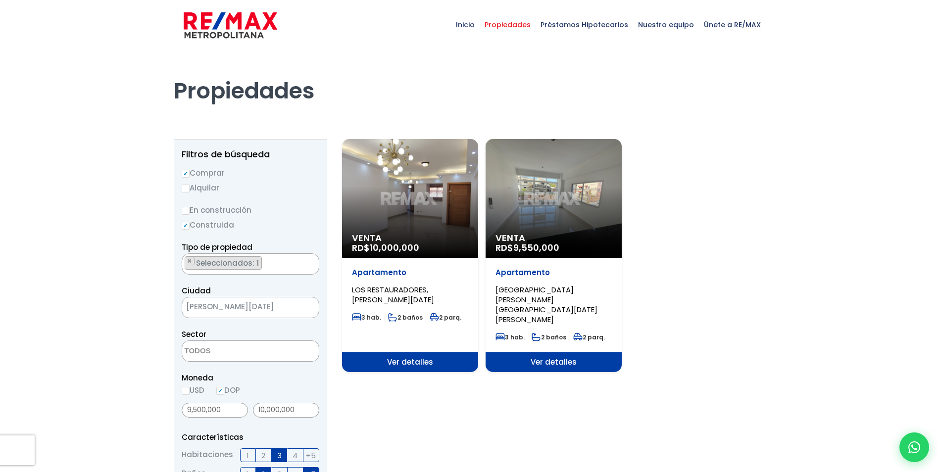
click at [440, 211] on div "Venta RD$ 10,000,000" at bounding box center [410, 198] width 136 height 119
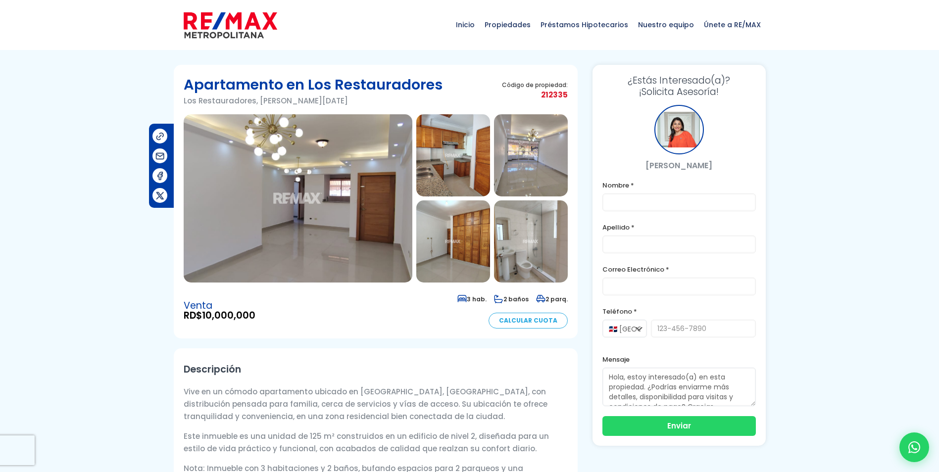
click at [318, 188] on img at bounding box center [298, 198] width 229 height 168
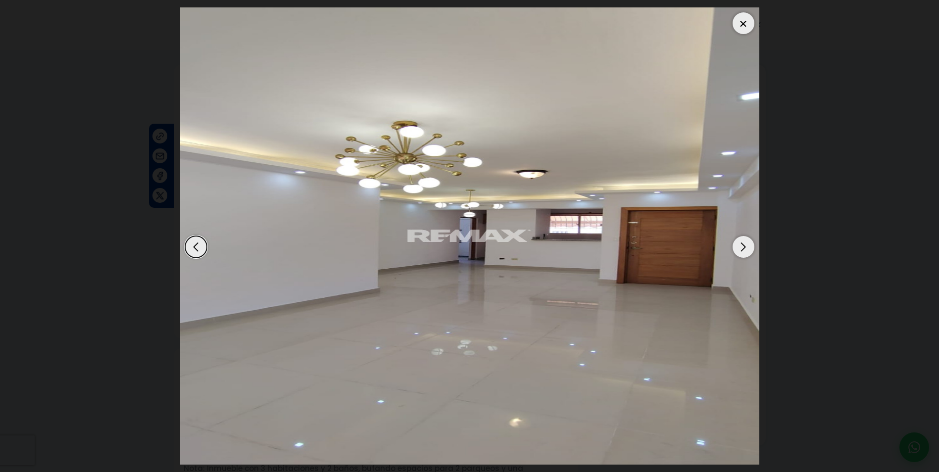
click at [739, 252] on div "Next slide" at bounding box center [743, 247] width 22 height 22
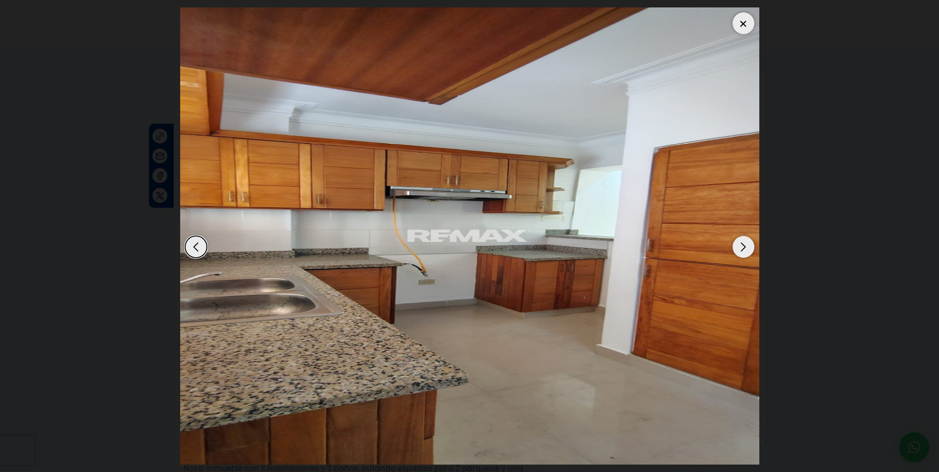
click at [739, 252] on div "Next slide" at bounding box center [743, 247] width 22 height 22
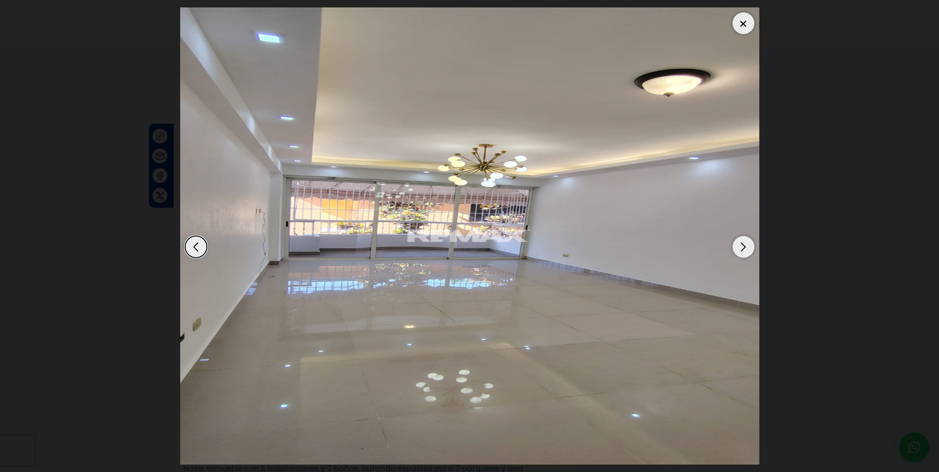
click at [739, 252] on div "Next slide" at bounding box center [743, 247] width 22 height 22
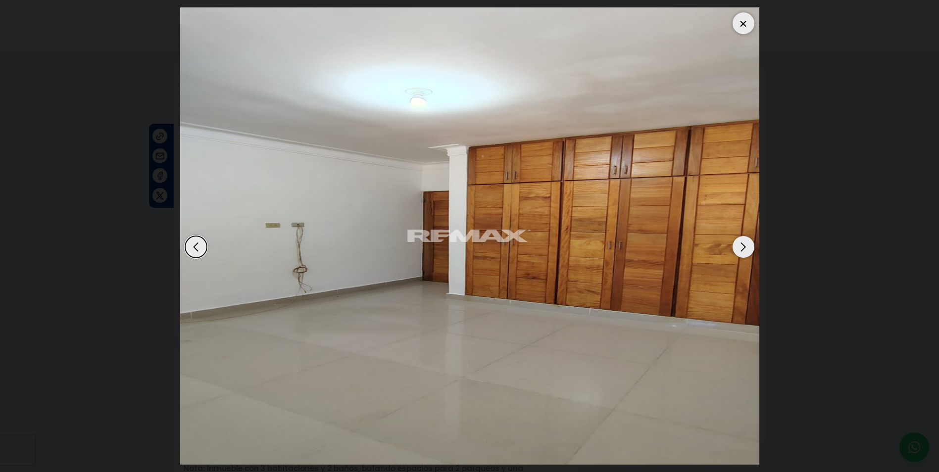
click at [739, 246] on div "Next slide" at bounding box center [743, 247] width 22 height 22
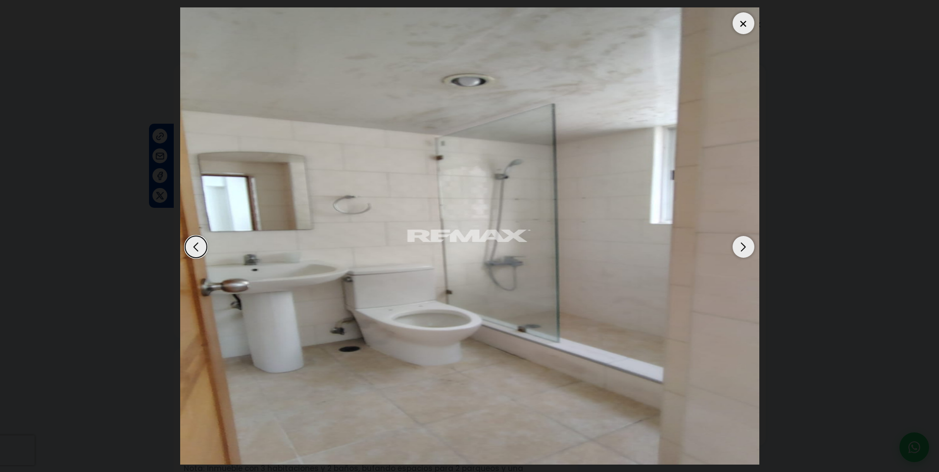
click at [739, 246] on div "Next slide" at bounding box center [743, 247] width 22 height 22
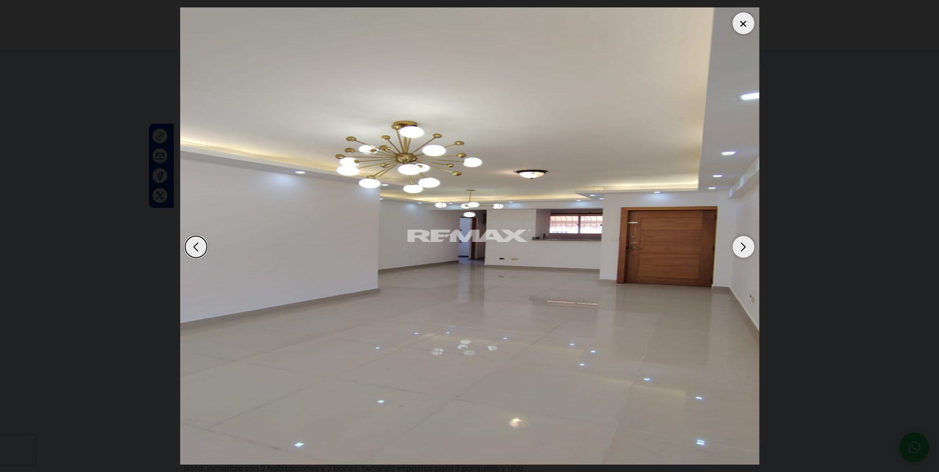
click at [739, 246] on div "Next slide" at bounding box center [743, 247] width 22 height 22
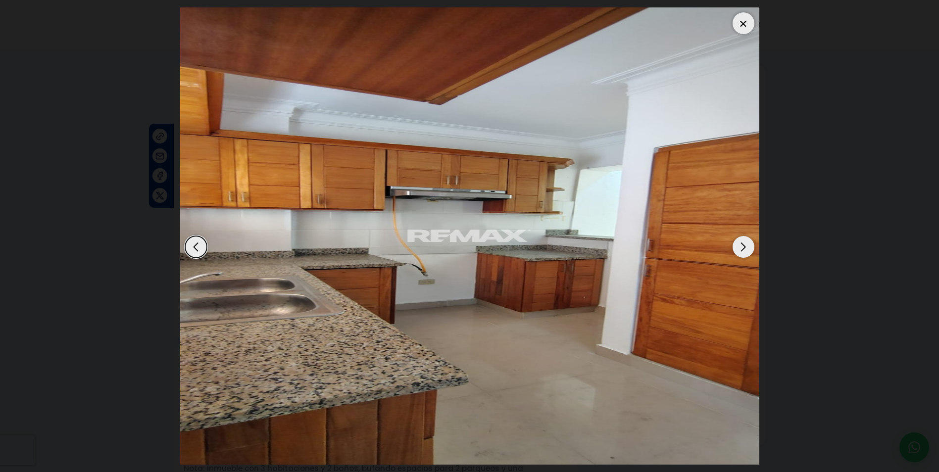
click at [739, 246] on div "Next slide" at bounding box center [743, 247] width 22 height 22
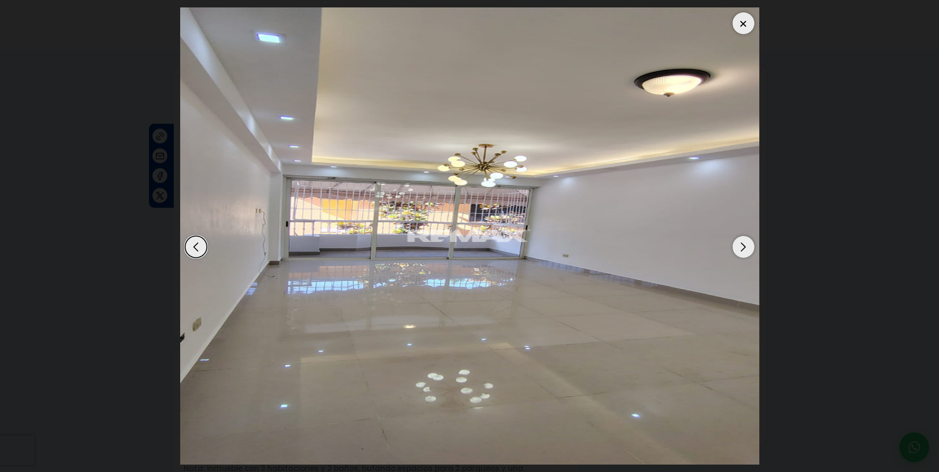
click at [739, 246] on div "Next slide" at bounding box center [743, 247] width 22 height 22
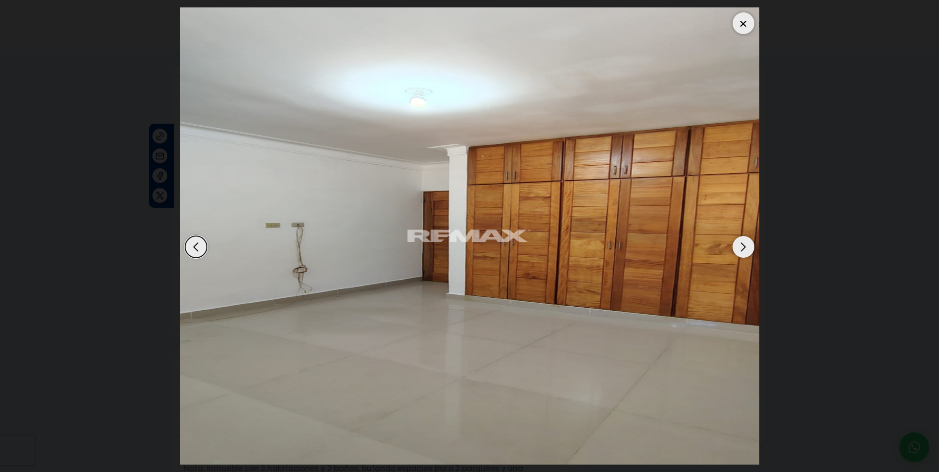
click at [750, 24] on div at bounding box center [743, 23] width 22 height 22
